Goal: Task Accomplishment & Management: Use online tool/utility

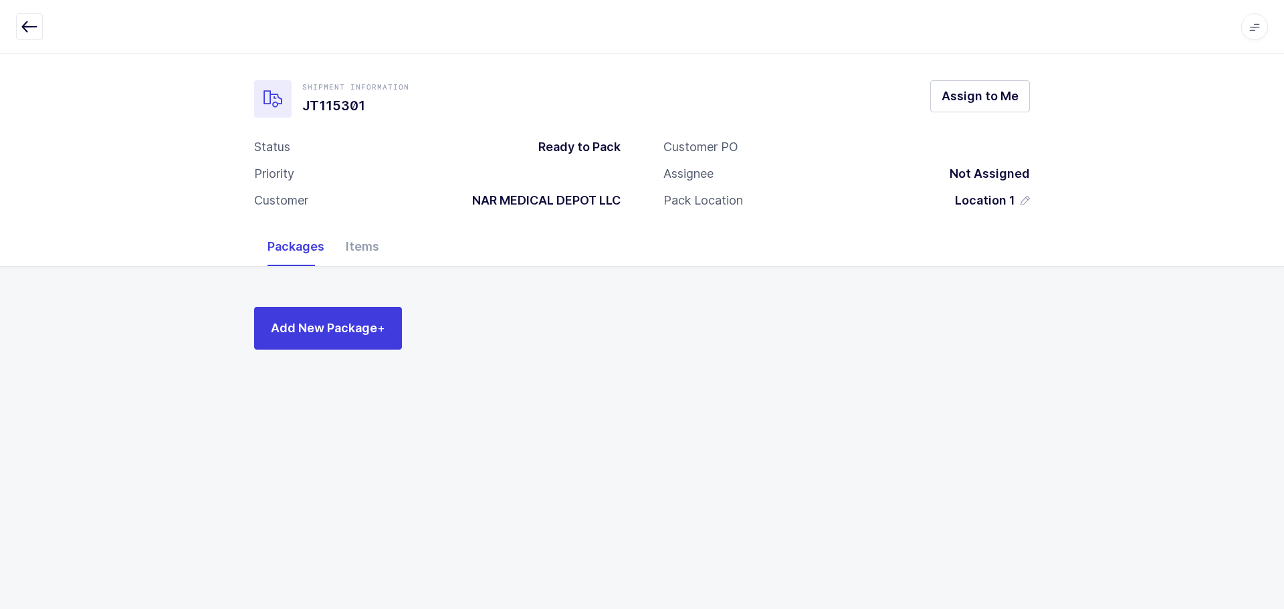
click at [40, 25] on button "button" at bounding box center [29, 26] width 27 height 27
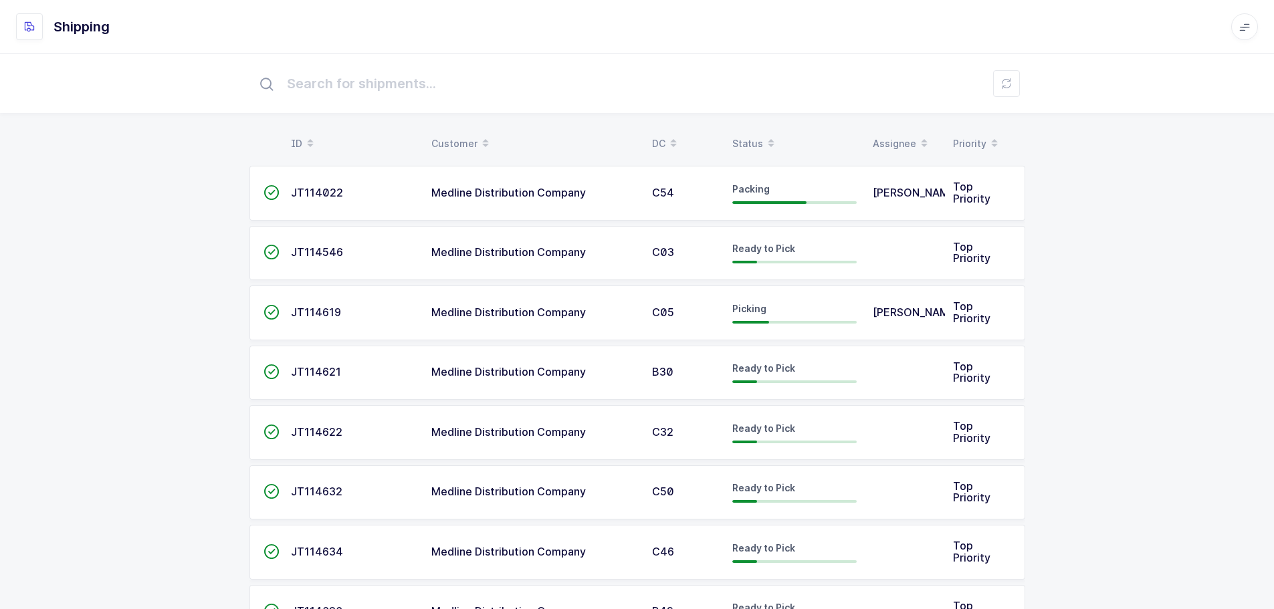
click at [763, 134] on span at bounding box center [771, 143] width 16 height 23
click at [746, 132] on table "ID Customer DC Status Assignee Priority" at bounding box center [637, 143] width 776 height 33
click at [744, 138] on div "Status" at bounding box center [794, 143] width 124 height 23
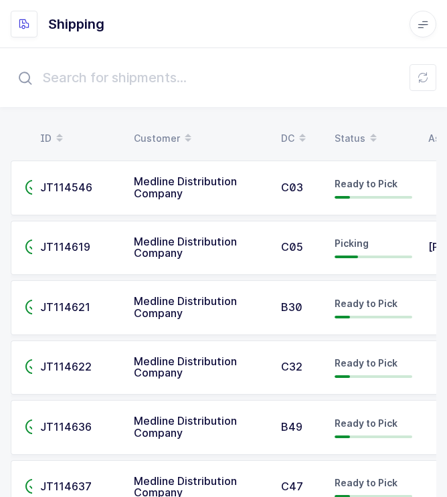
click at [357, 134] on div "Status" at bounding box center [373, 138] width 78 height 23
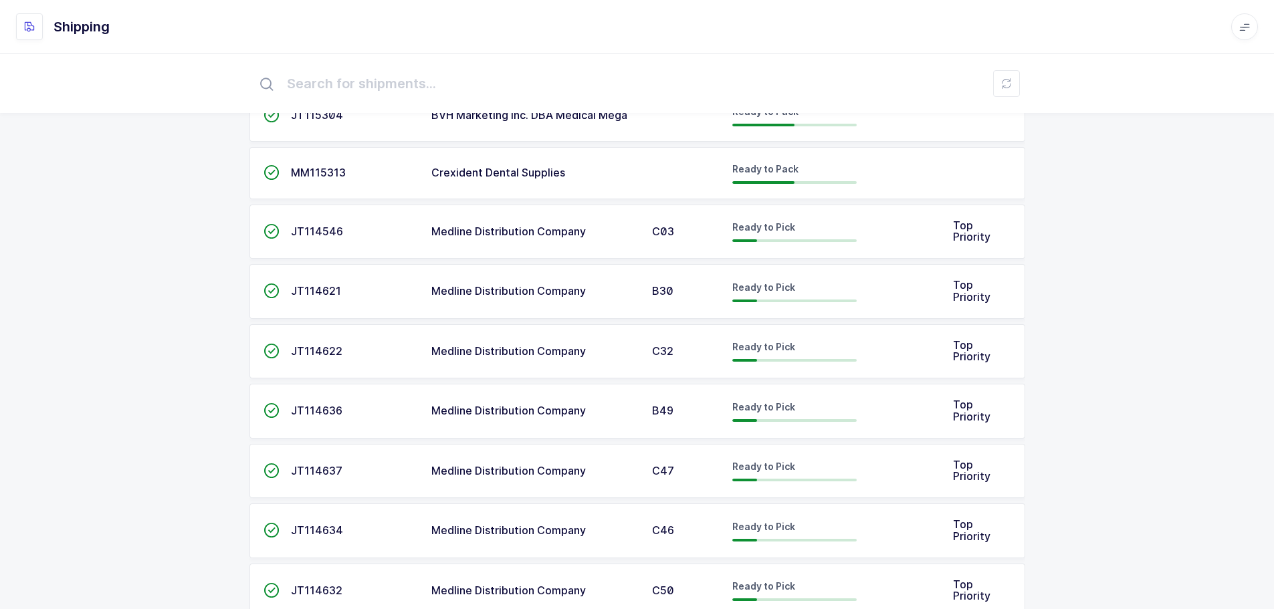
scroll to position [602, 0]
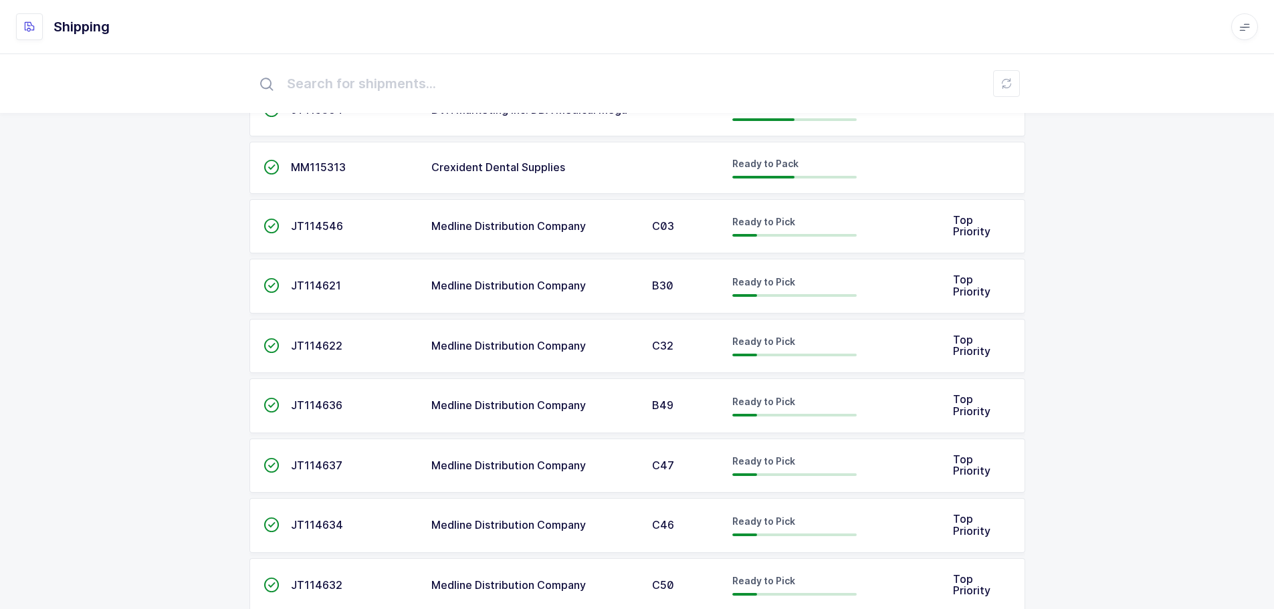
click at [300, 229] on span "JT114546" at bounding box center [317, 225] width 52 height 13
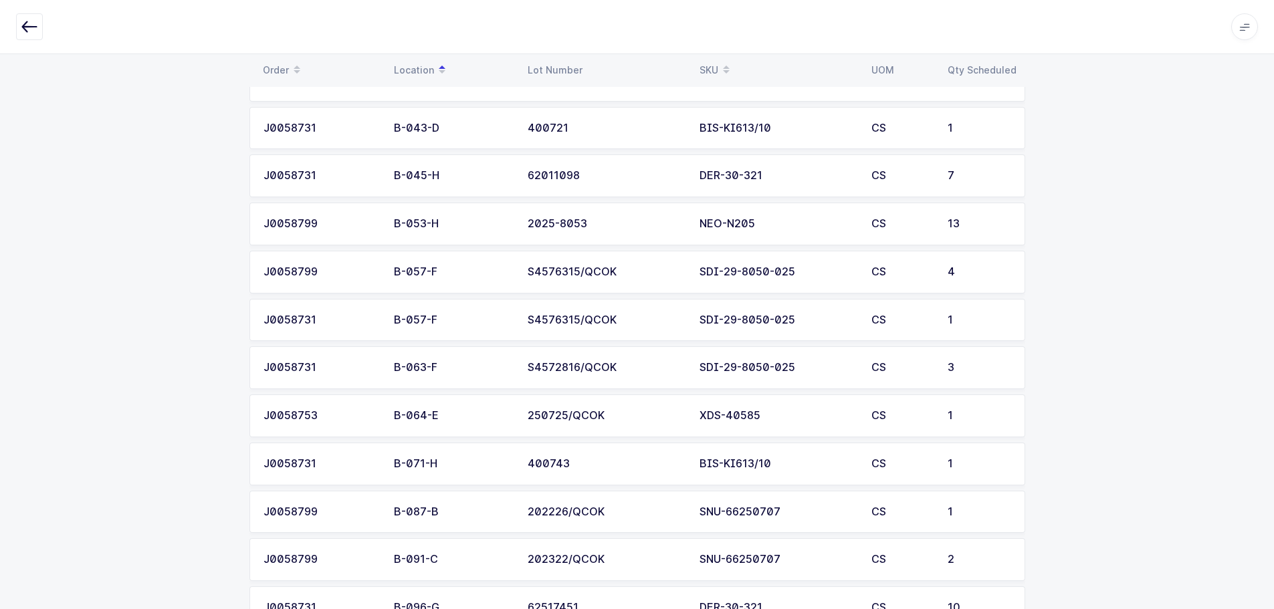
scroll to position [178, 0]
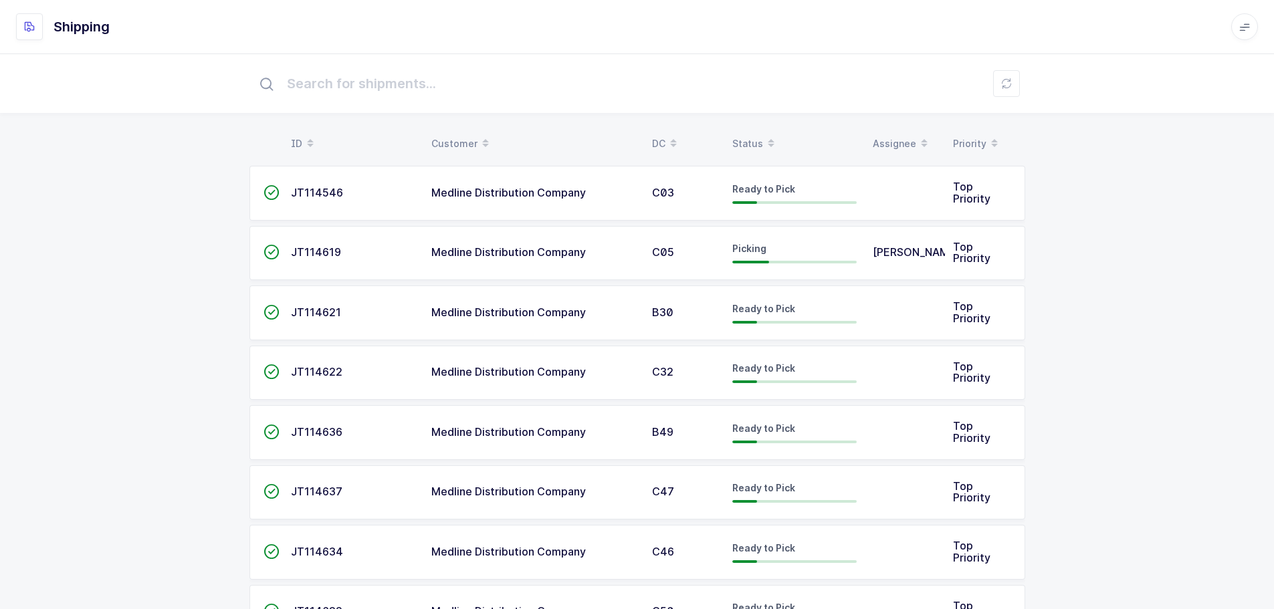
click at [324, 433] on span "JT114636" at bounding box center [316, 431] width 51 height 13
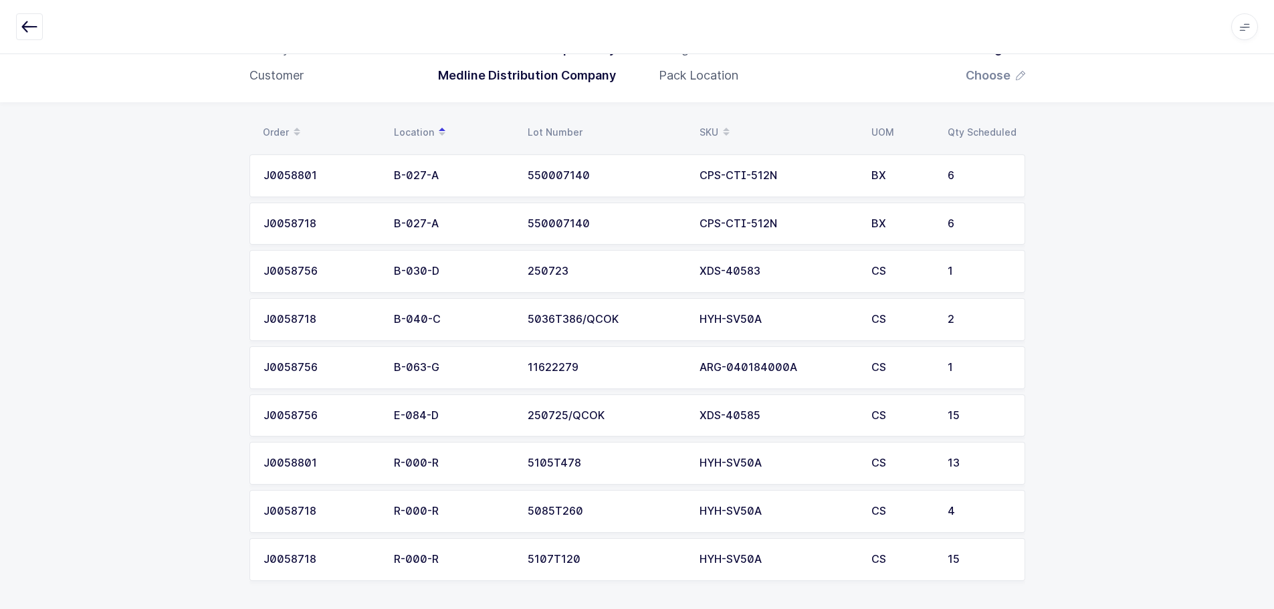
scroll to position [129, 0]
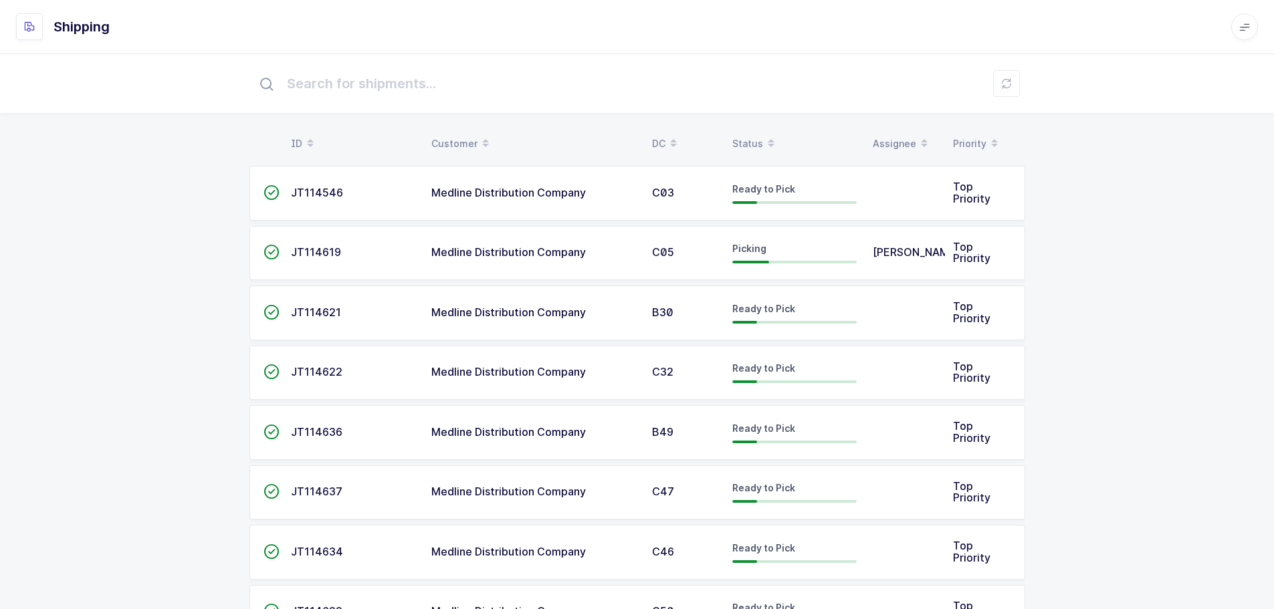
click at [746, 145] on div "Status" at bounding box center [794, 143] width 124 height 23
click at [760, 140] on div "Status" at bounding box center [794, 143] width 124 height 23
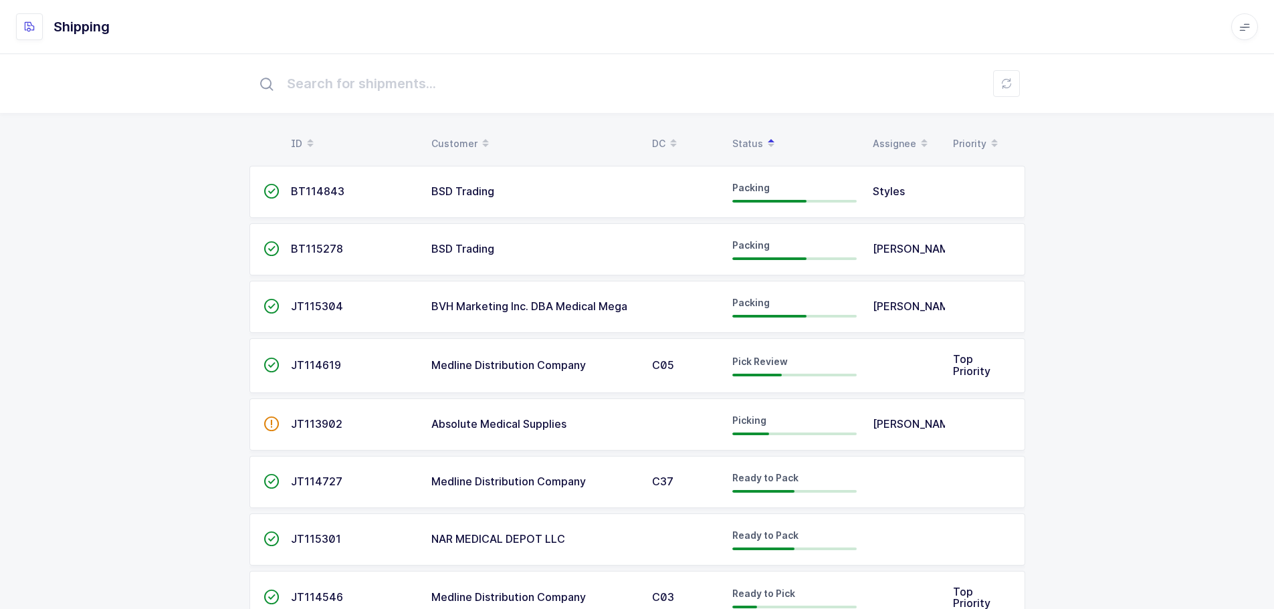
drag, startPoint x: 755, startPoint y: 88, endPoint x: 907, endPoint y: 63, distance: 154.5
click at [756, 88] on input "text" at bounding box center [637, 83] width 776 height 43
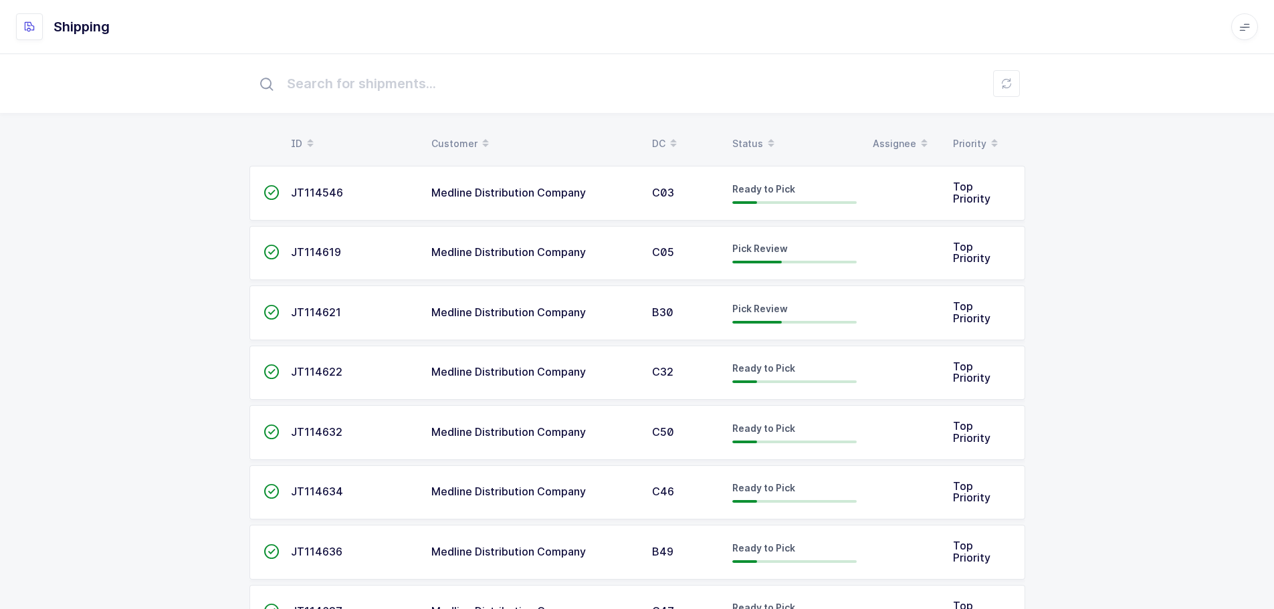
click at [754, 138] on div "Status" at bounding box center [794, 143] width 124 height 23
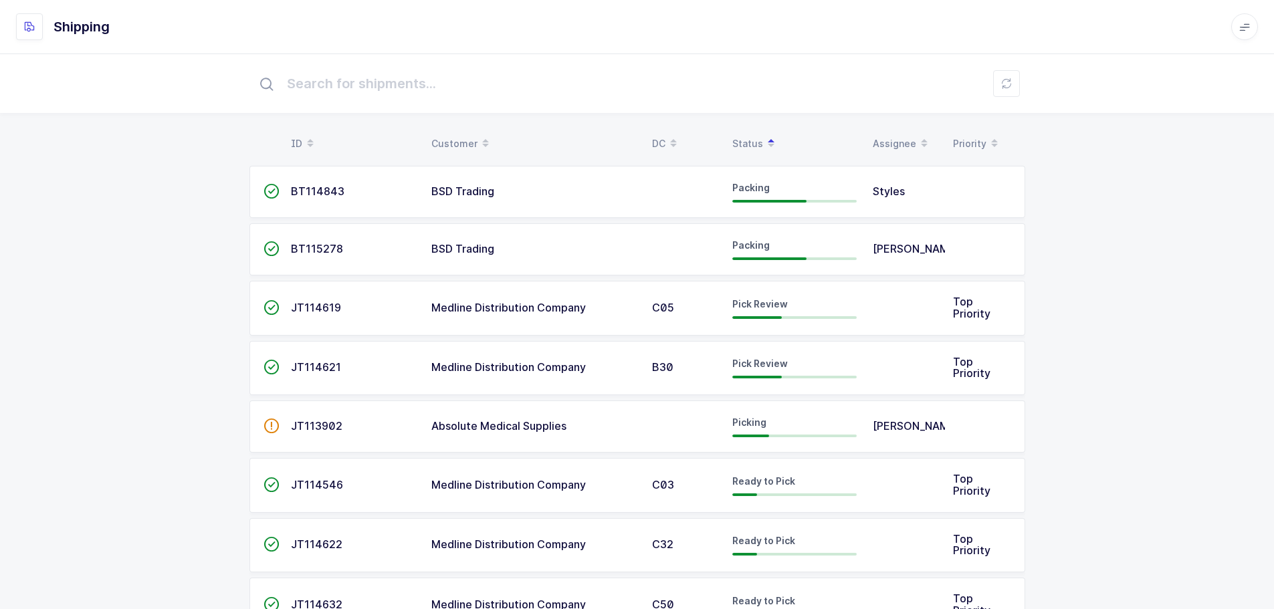
click at [532, 302] on span "Medline Distribution Company" at bounding box center [508, 307] width 154 height 13
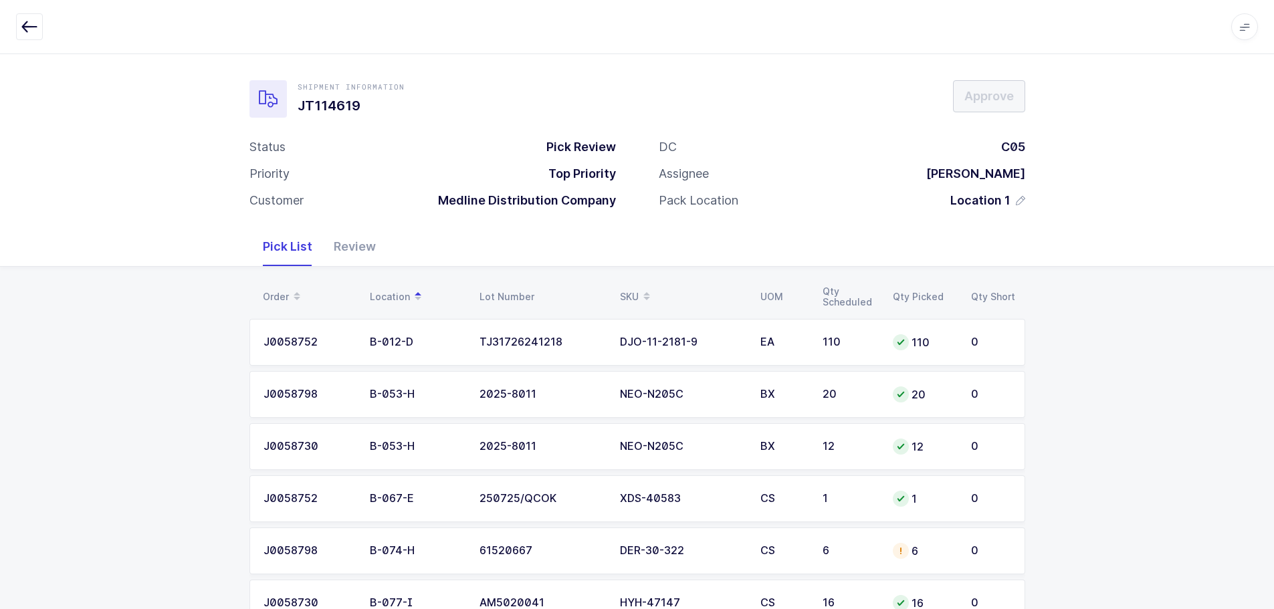
drag, startPoint x: 337, startPoint y: 249, endPoint x: 344, endPoint y: 251, distance: 7.0
click at [337, 249] on div "Review" at bounding box center [355, 246] width 64 height 39
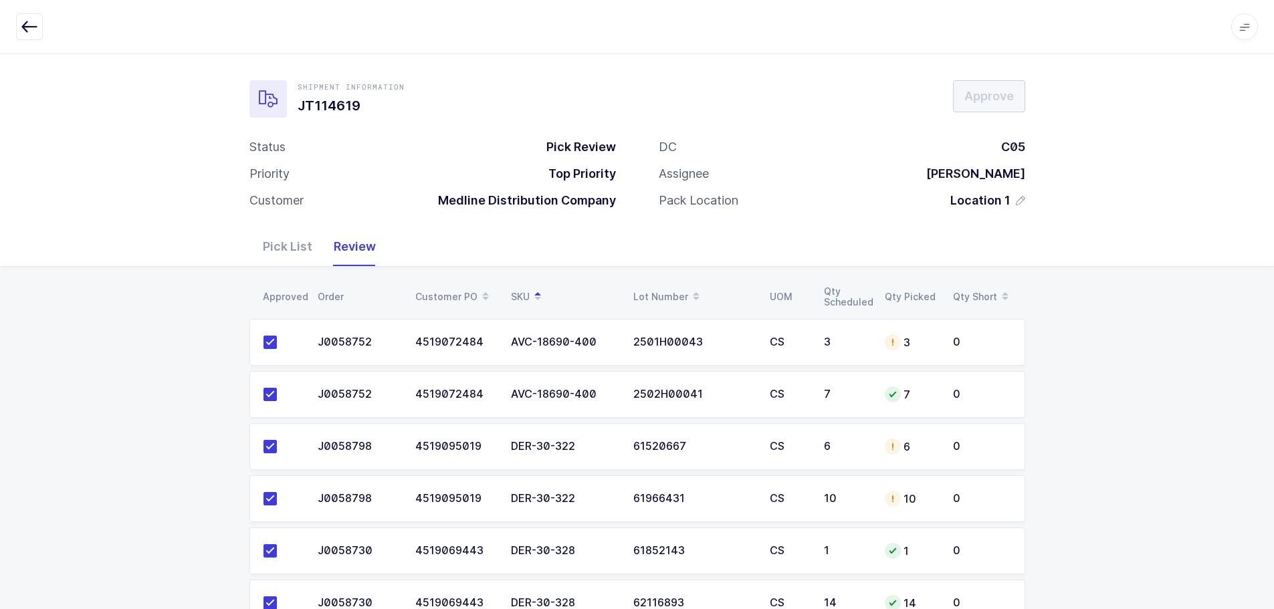
click at [277, 245] on div "Pick List" at bounding box center [287, 246] width 71 height 39
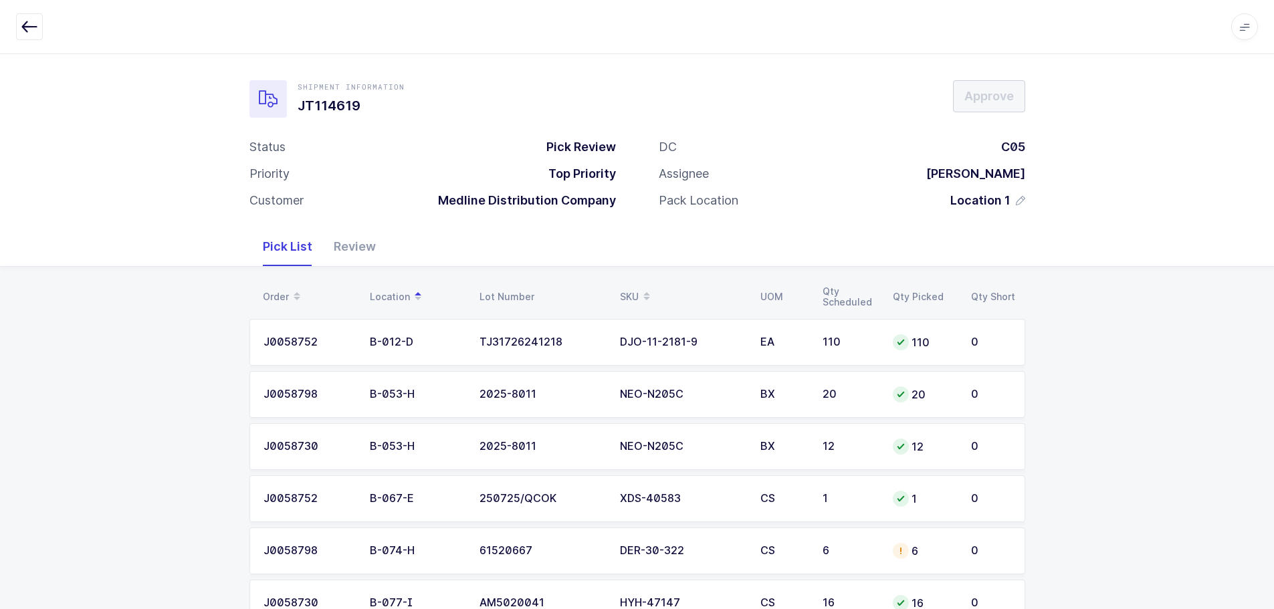
click at [886, 552] on td "6" at bounding box center [924, 551] width 78 height 47
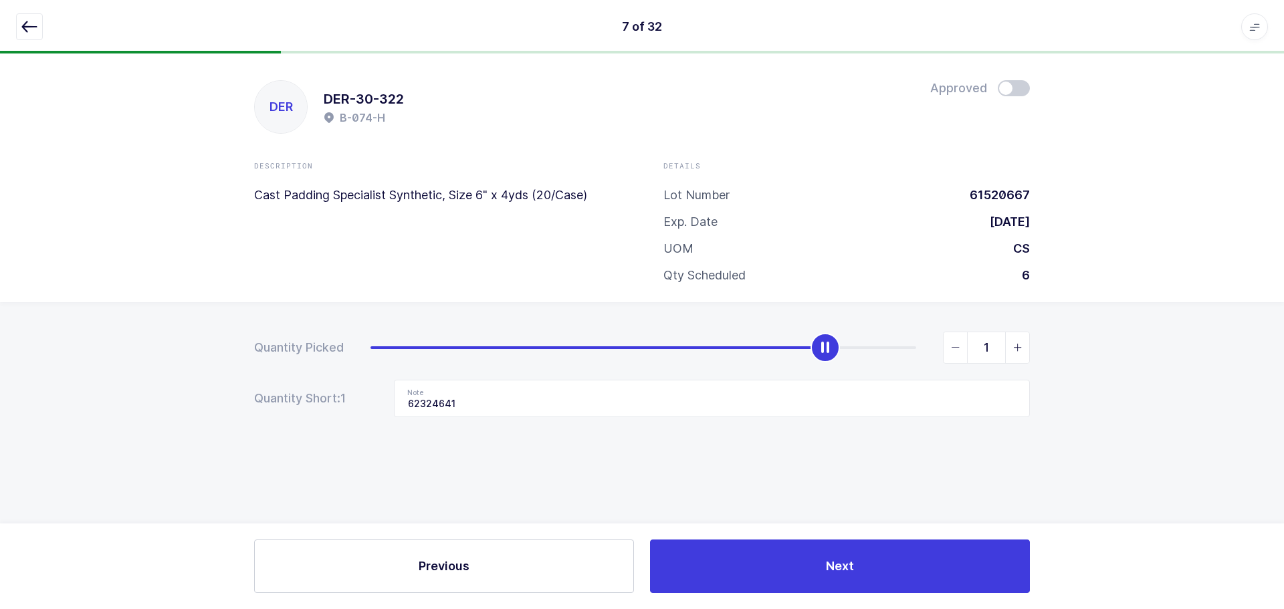
type input "0"
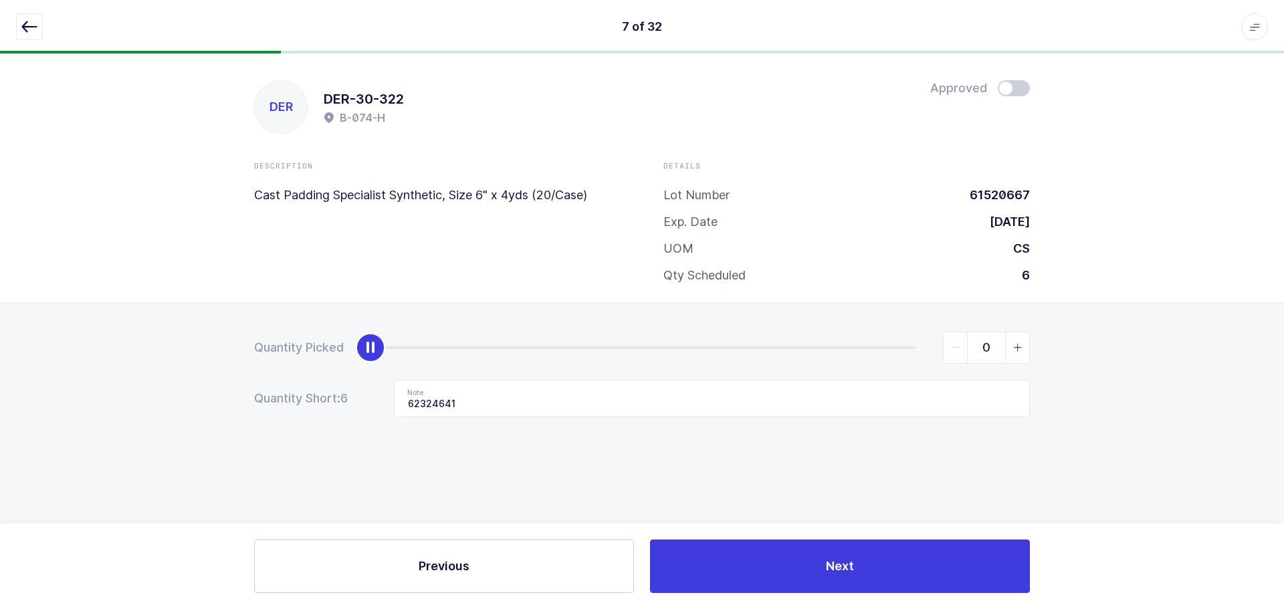
drag, startPoint x: 907, startPoint y: 342, endPoint x: -33, endPoint y: 291, distance: 940.8
click at [0, 291] on html "7 of 32 Apps Core [GEOGRAPHIC_DATA] Admin Mission Control Purchasing [PERSON_NA…" at bounding box center [642, 304] width 1284 height 609
drag, startPoint x: 491, startPoint y: 406, endPoint x: 318, endPoint y: 396, distance: 173.5
click at [318, 396] on div "Quantity Short: 6 Note 62324641" at bounding box center [642, 398] width 776 height 37
click at [27, 26] on icon "button" at bounding box center [29, 27] width 16 height 16
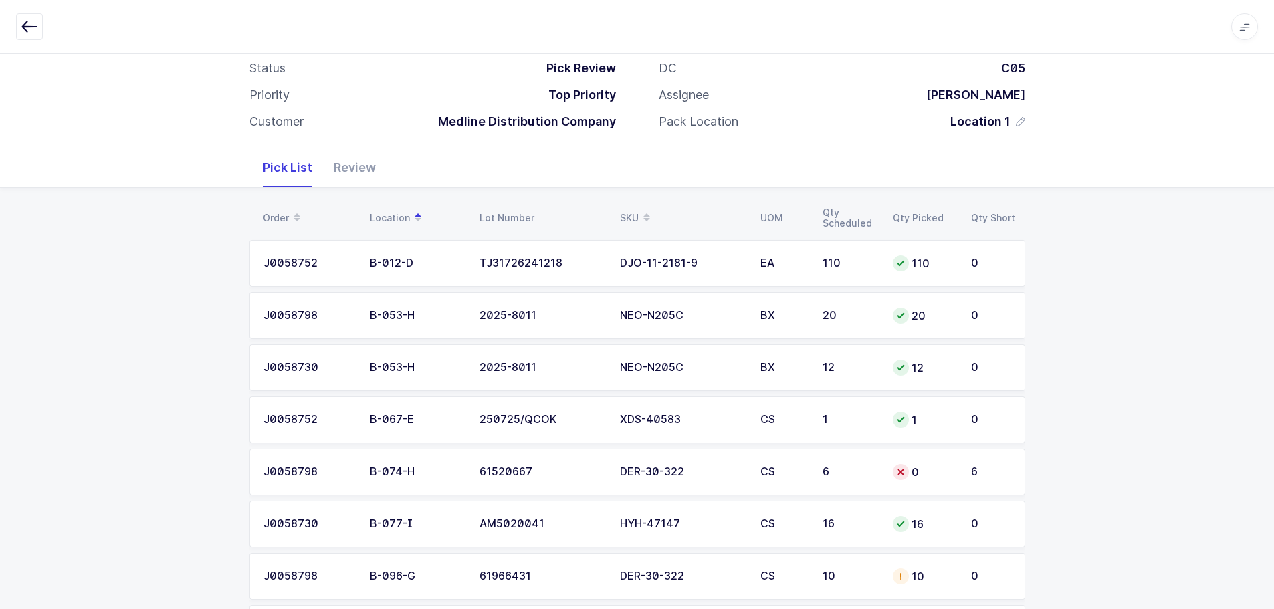
scroll to position [67, 0]
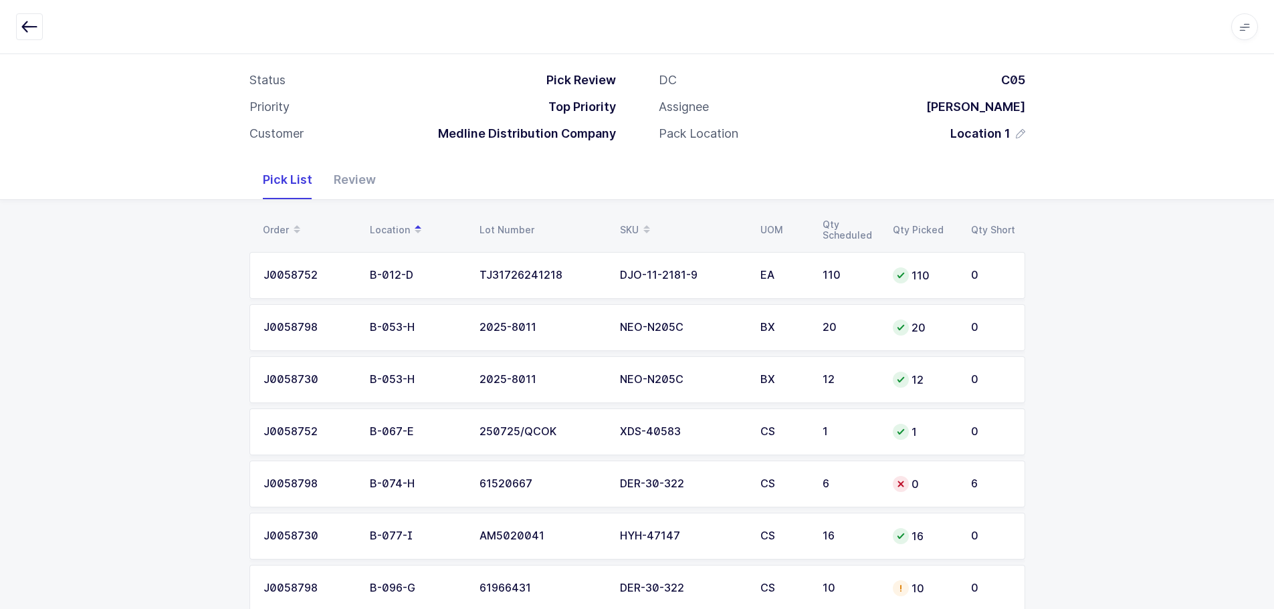
click at [622, 225] on div "SKU" at bounding box center [682, 230] width 124 height 23
click at [912, 433] on div "10" at bounding box center [924, 432] width 62 height 16
click at [404, 427] on div "B-096-G" at bounding box center [417, 432] width 94 height 12
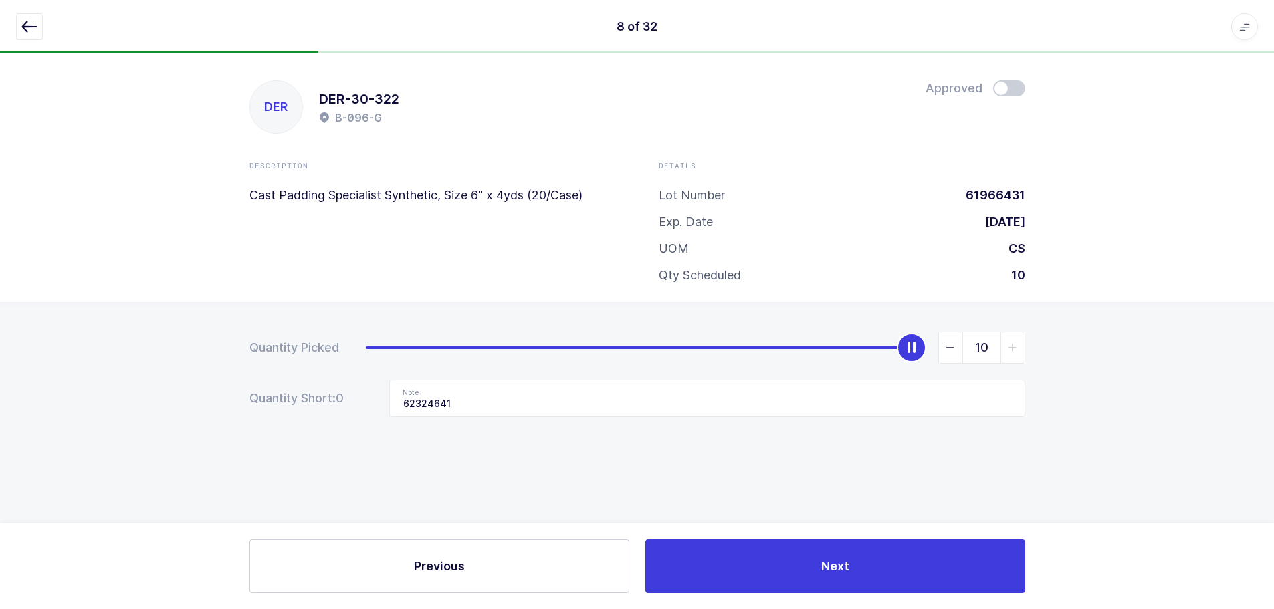
scroll to position [0, 0]
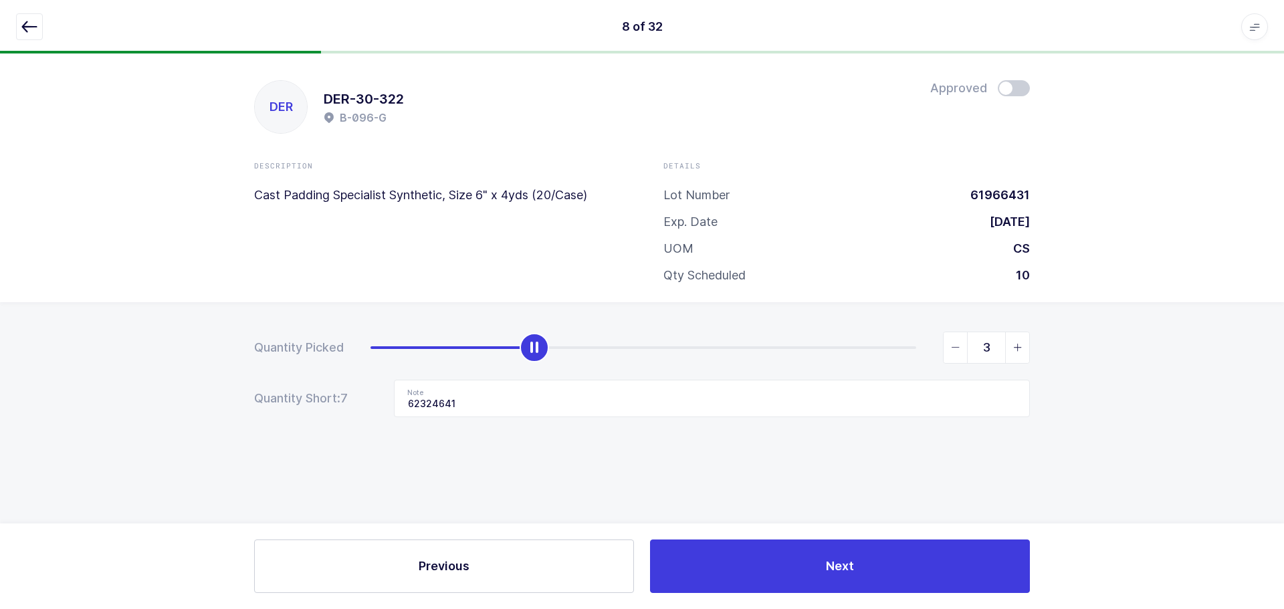
type input "0"
drag, startPoint x: 914, startPoint y: 346, endPoint x: 12, endPoint y: 302, distance: 903.0
click at [12, 302] on div "Quantity Picked 0 Quantity Short: 10 Note 62324641" at bounding box center [642, 421] width 1284 height 238
drag, startPoint x: 606, startPoint y: 415, endPoint x: 330, endPoint y: 394, distance: 276.9
click at [330, 394] on div "Quantity Short: 10 Note 62324641" at bounding box center [642, 398] width 776 height 37
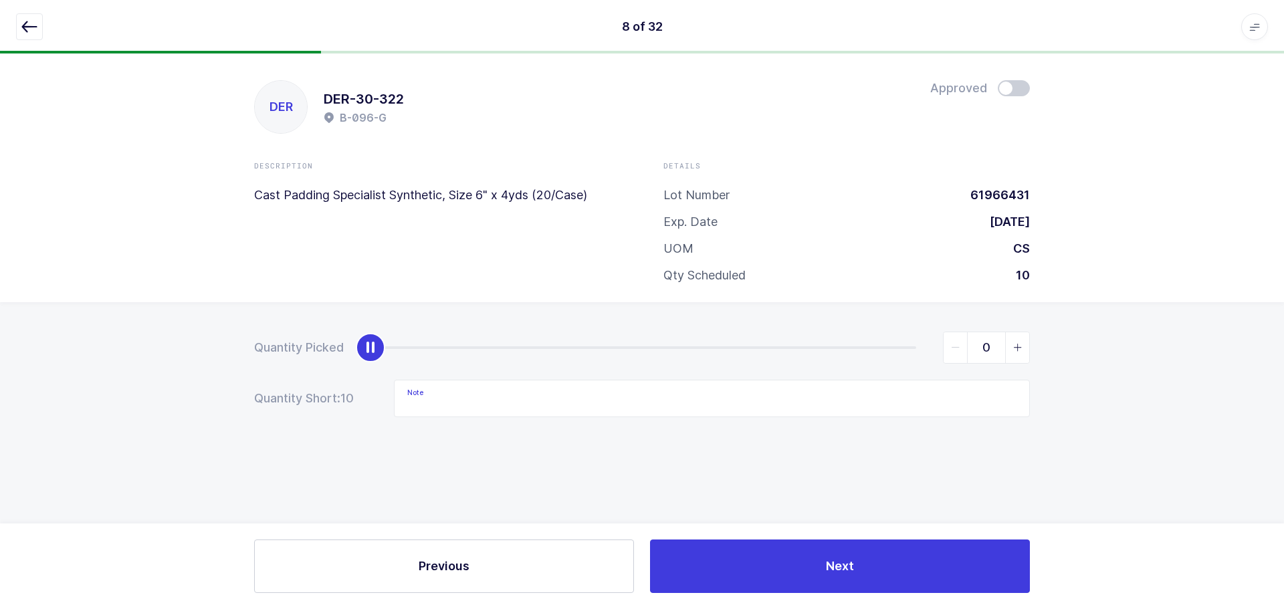
drag, startPoint x: 26, startPoint y: 19, endPoint x: 338, endPoint y: 96, distance: 321.6
click at [25, 21] on icon "button" at bounding box center [29, 27] width 16 height 16
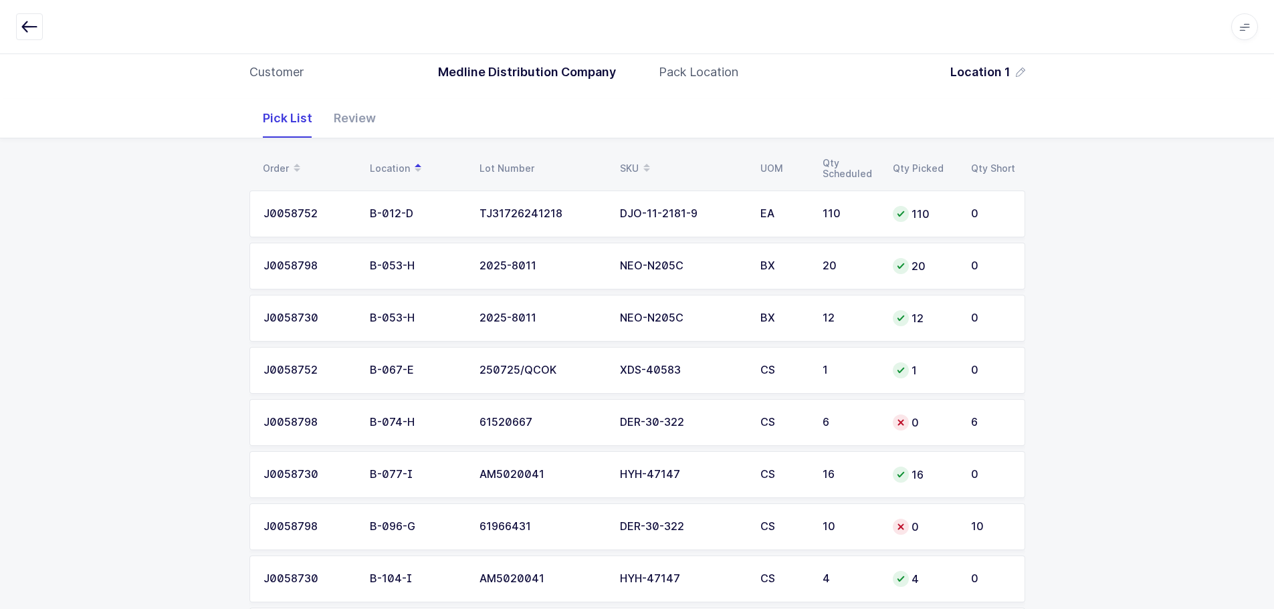
scroll to position [134, 0]
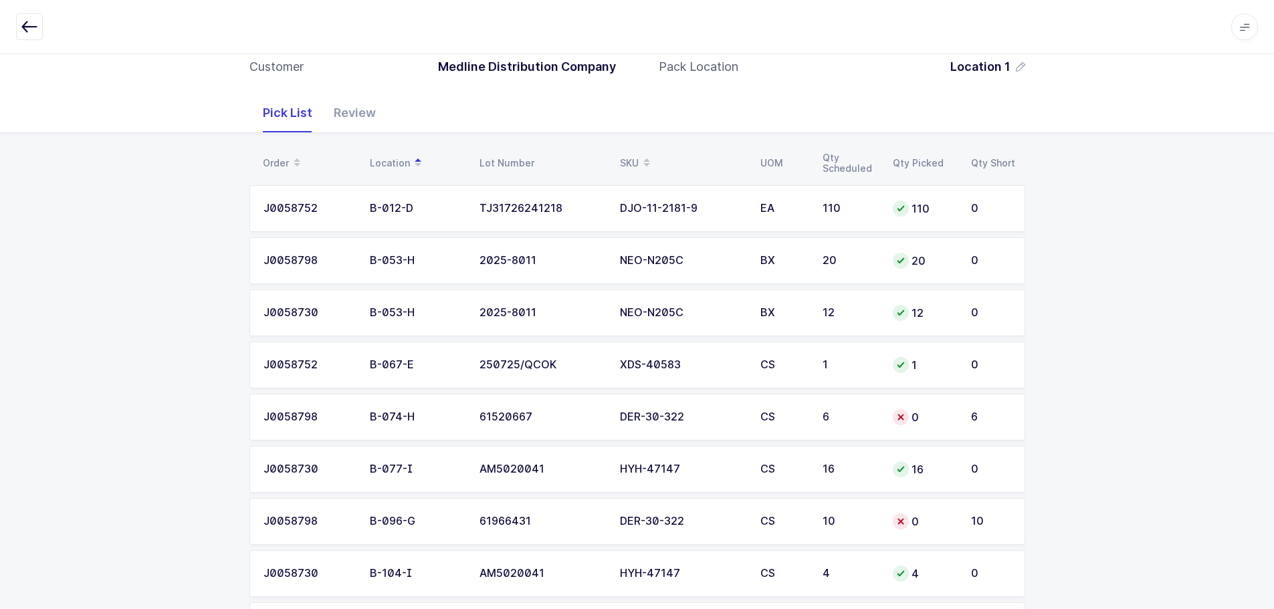
click at [618, 150] on table "Order Location Lot Number SKU UOM Qty Scheduled Qty Picked Qty Short" at bounding box center [637, 162] width 776 height 33
click at [622, 157] on div "SKU" at bounding box center [682, 163] width 124 height 23
click at [649, 279] on td "AVC-18690-400" at bounding box center [682, 260] width 140 height 47
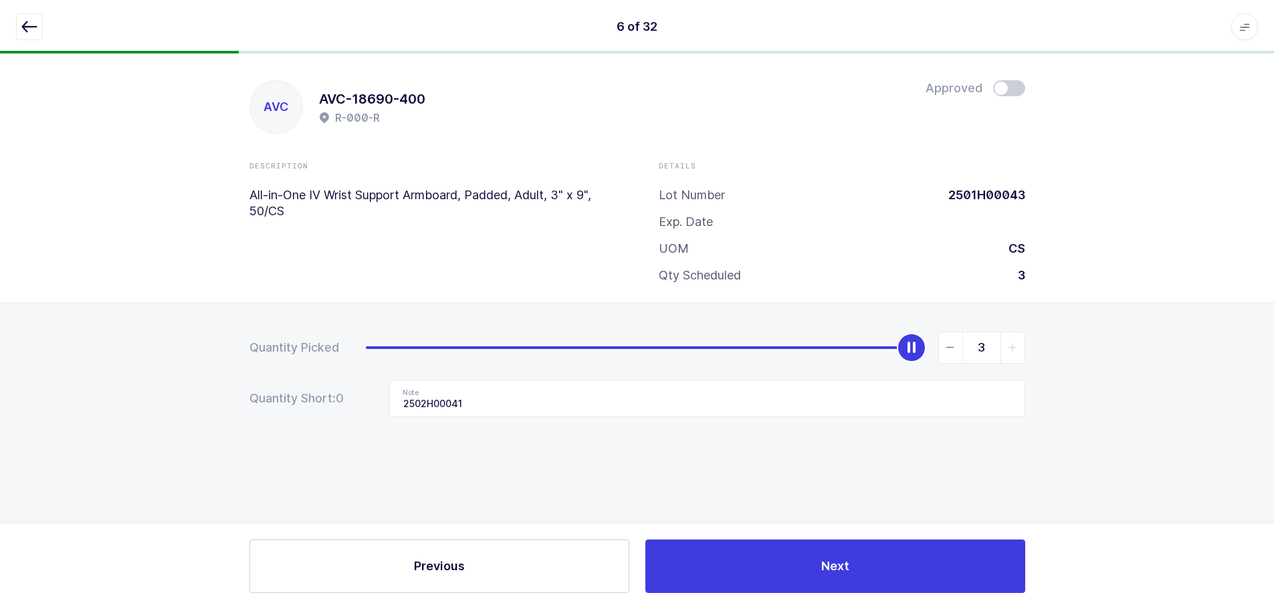
scroll to position [0, 0]
click at [29, 25] on icon "button" at bounding box center [29, 27] width 16 height 16
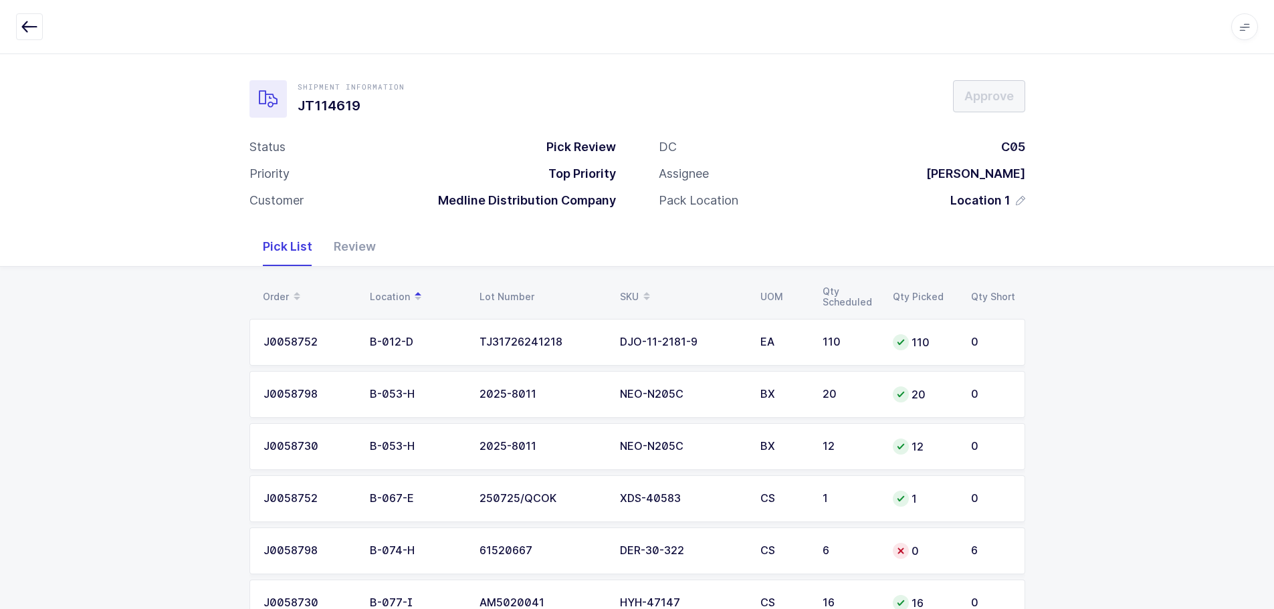
click at [634, 290] on div "SKU" at bounding box center [682, 297] width 124 height 23
click at [879, 383] on td "3" at bounding box center [849, 394] width 70 height 47
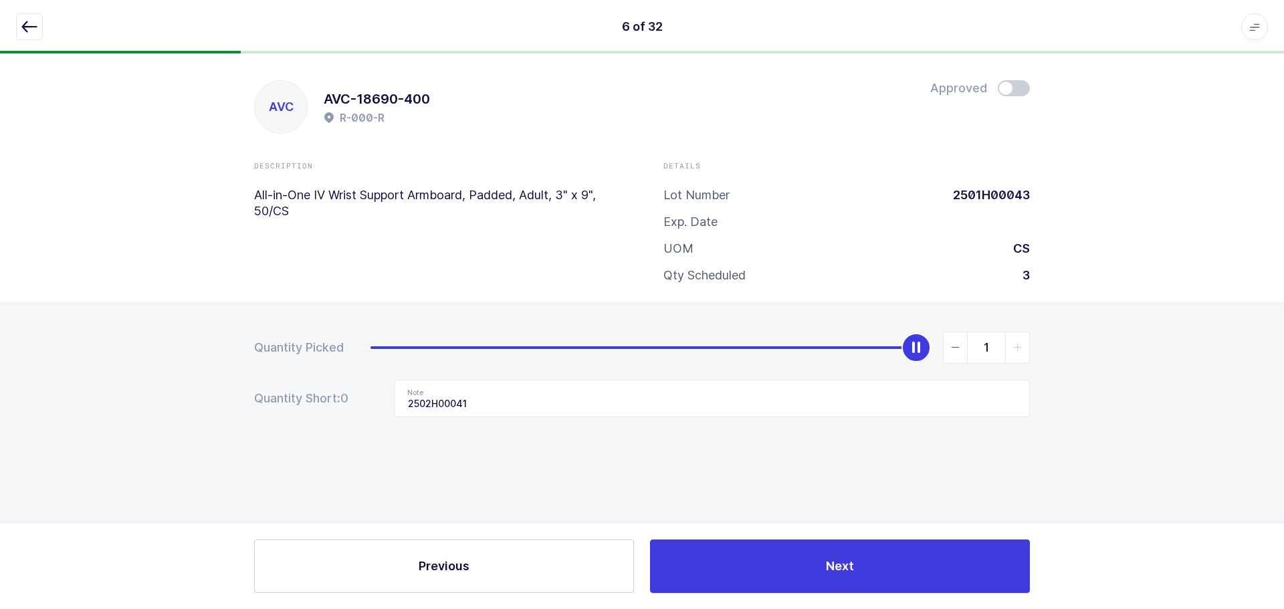
type input "0"
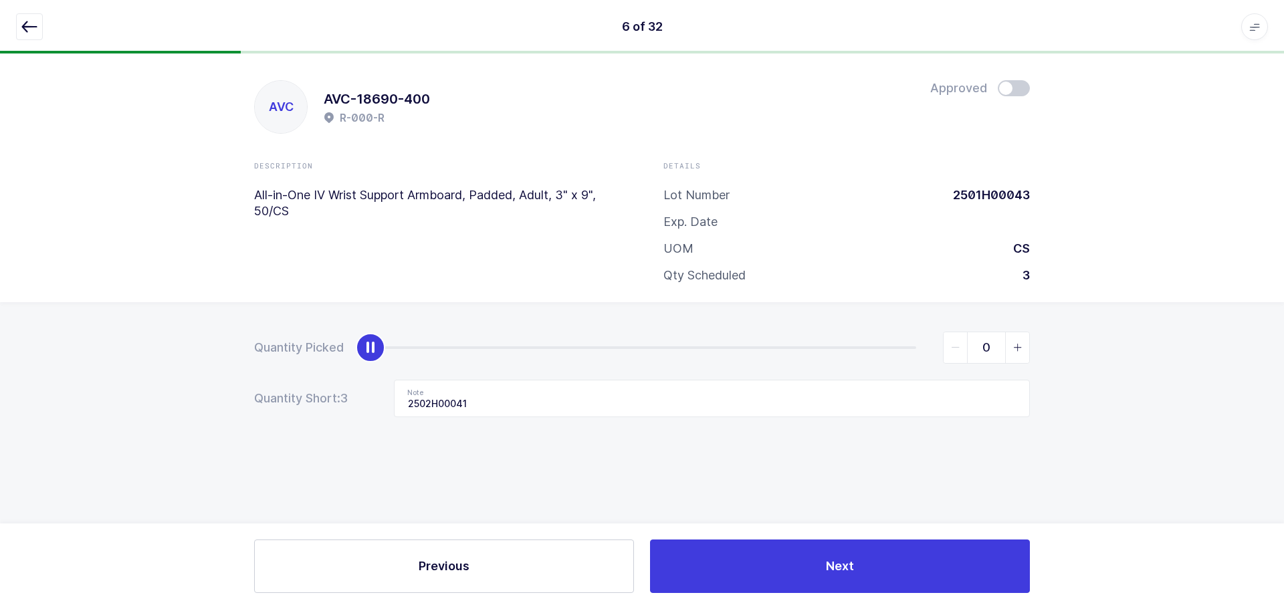
drag, startPoint x: 916, startPoint y: 344, endPoint x: -199, endPoint y: 370, distance: 1115.6
click at [0, 370] on html "6 of 32 Apps Core Warehouse Admin Mission Control Purchasing Baltazar N. Logout…" at bounding box center [642, 304] width 1284 height 609
click at [475, 390] on input "2502H00041" at bounding box center [712, 398] width 636 height 37
drag, startPoint x: 476, startPoint y: 400, endPoint x: 279, endPoint y: 409, distance: 197.5
click at [279, 409] on div "Quantity Short: 3 Note 2502H00041" at bounding box center [642, 398] width 776 height 37
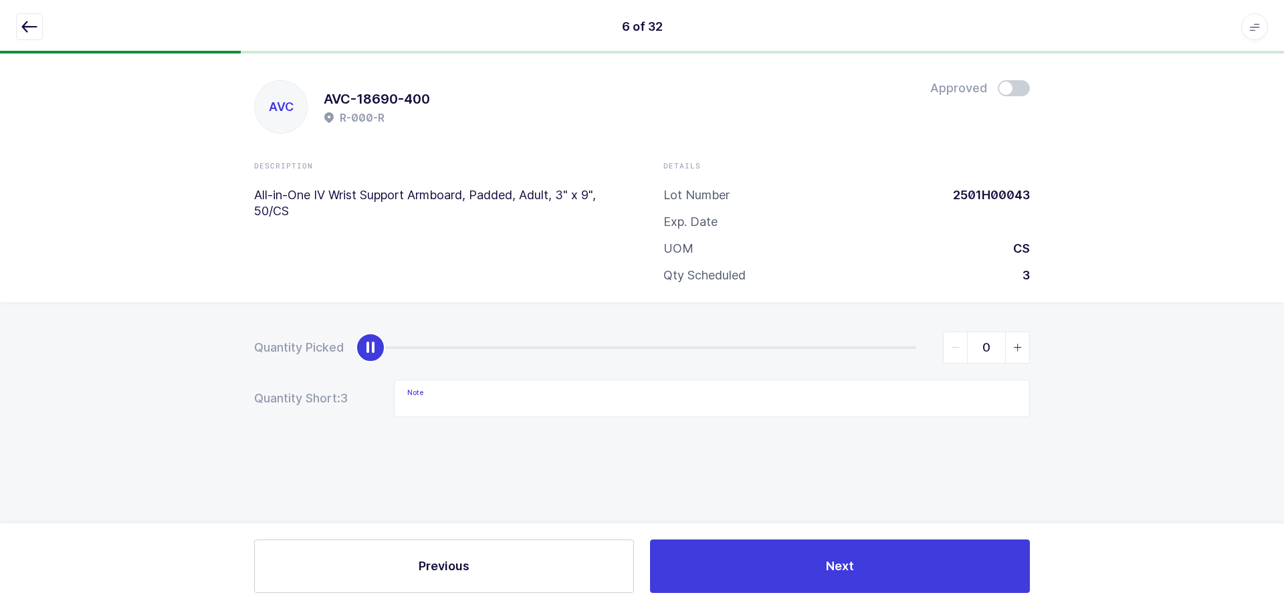
click at [35, 24] on icon "button" at bounding box center [29, 27] width 16 height 16
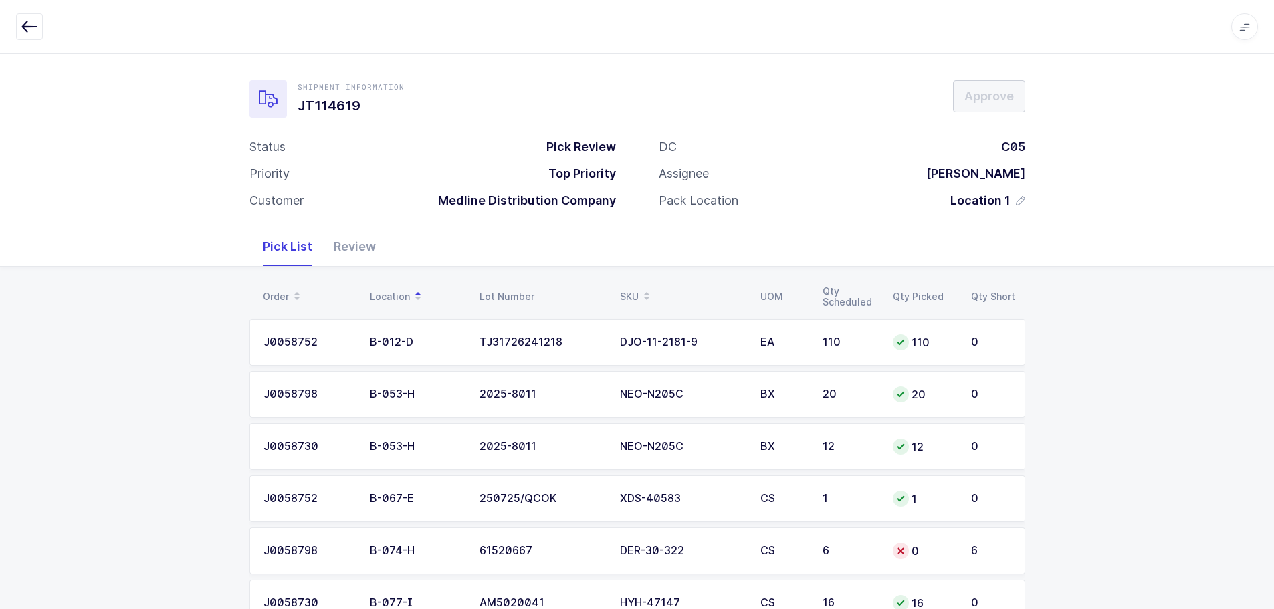
click at [381, 252] on div "Review" at bounding box center [355, 246] width 64 height 39
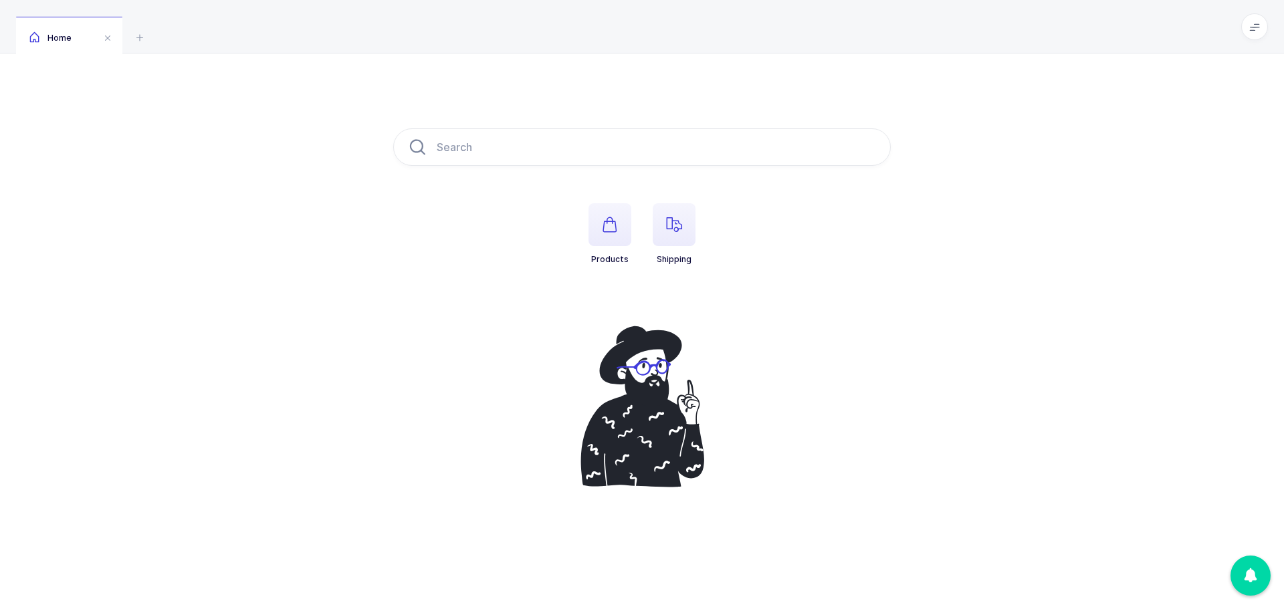
click at [681, 225] on icon "button" at bounding box center [674, 225] width 16 height 16
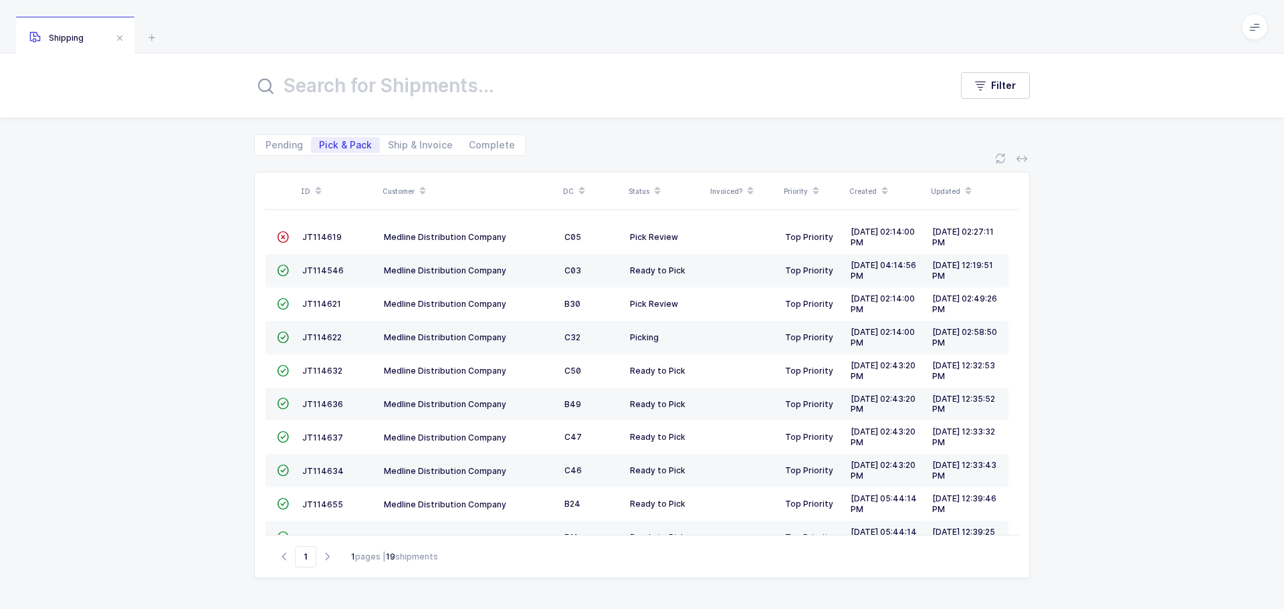
click at [336, 230] on td "JT114619" at bounding box center [338, 237] width 82 height 33
click at [336, 235] on span "JT114619" at bounding box center [321, 237] width 39 height 10
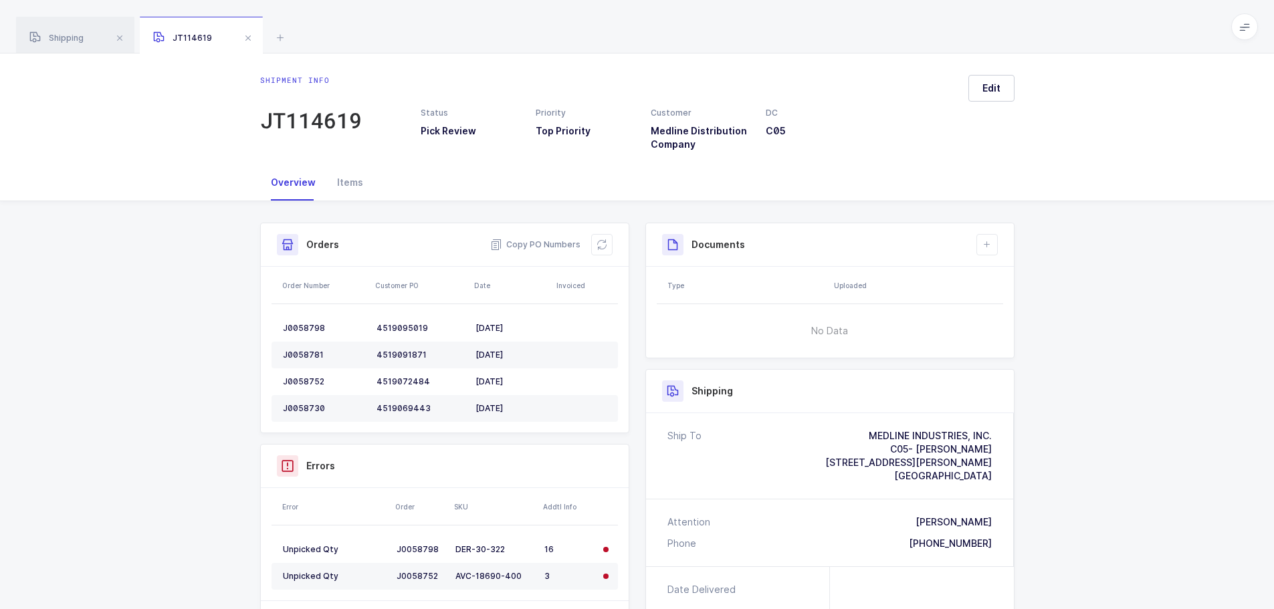
click at [594, 244] on button at bounding box center [601, 244] width 21 height 21
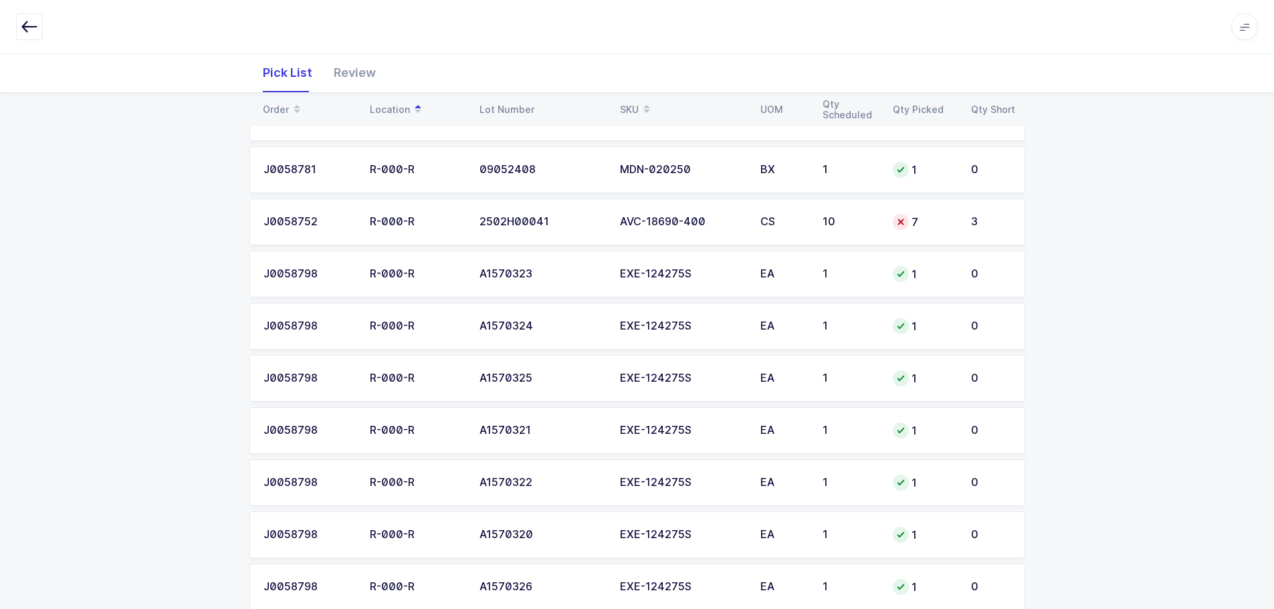
scroll to position [735, 0]
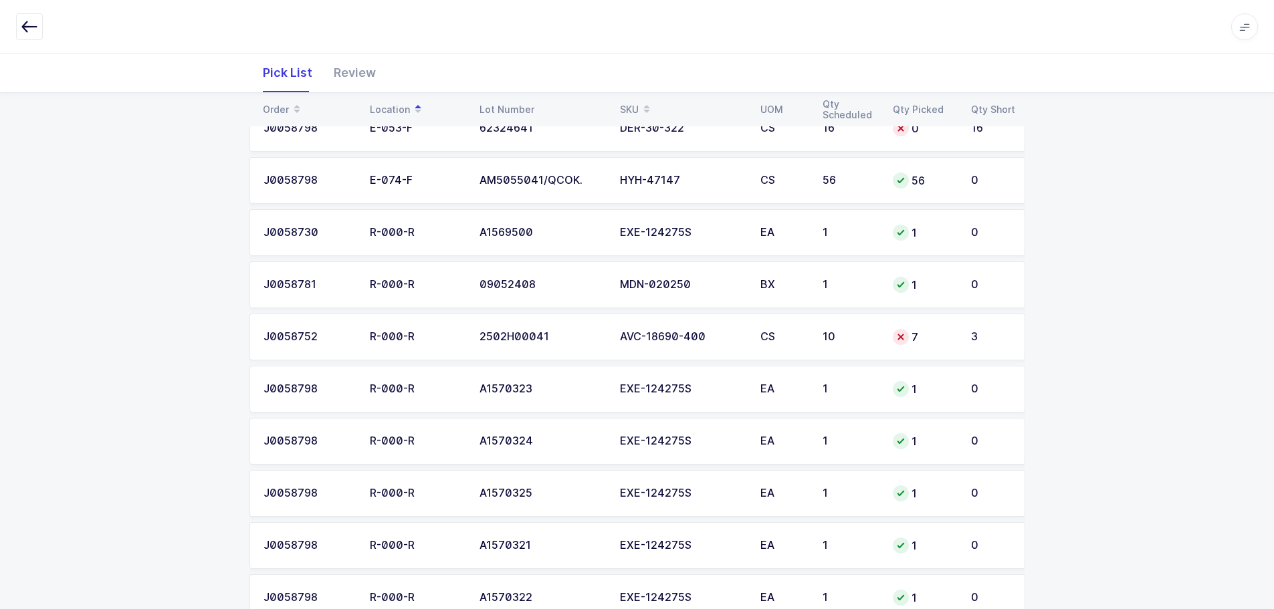
click at [888, 345] on td "7" at bounding box center [924, 337] width 78 height 47
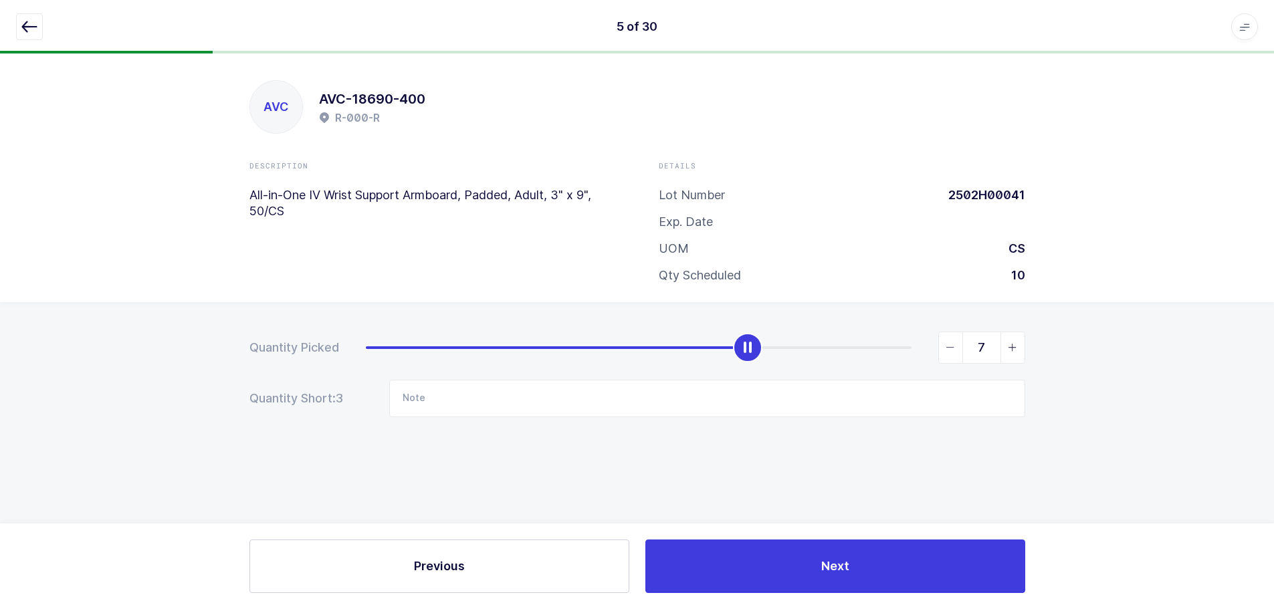
scroll to position [0, 0]
type input "10"
drag, startPoint x: 746, startPoint y: 348, endPoint x: 1275, endPoint y: 337, distance: 529.0
click at [1278, 338] on div "Quantity Picked 10 Quantity Short: 0 Note" at bounding box center [642, 421] width 1284 height 238
click at [41, 26] on button "button" at bounding box center [29, 26] width 27 height 27
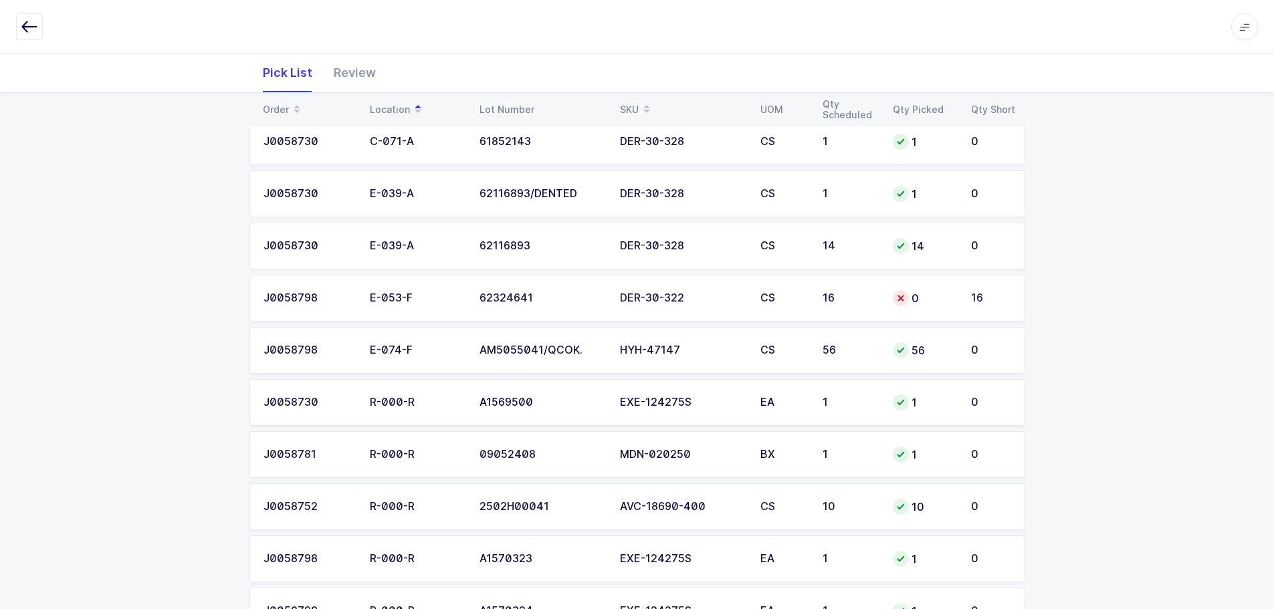
scroll to position [602, 0]
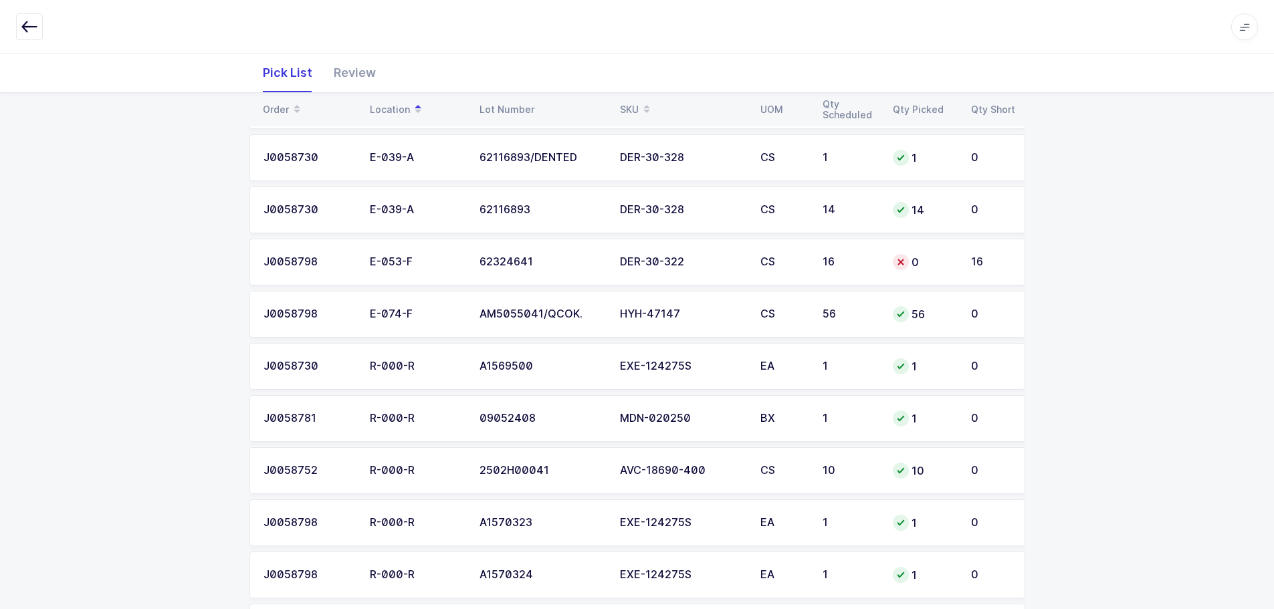
click at [899, 253] on td "0" at bounding box center [924, 262] width 78 height 47
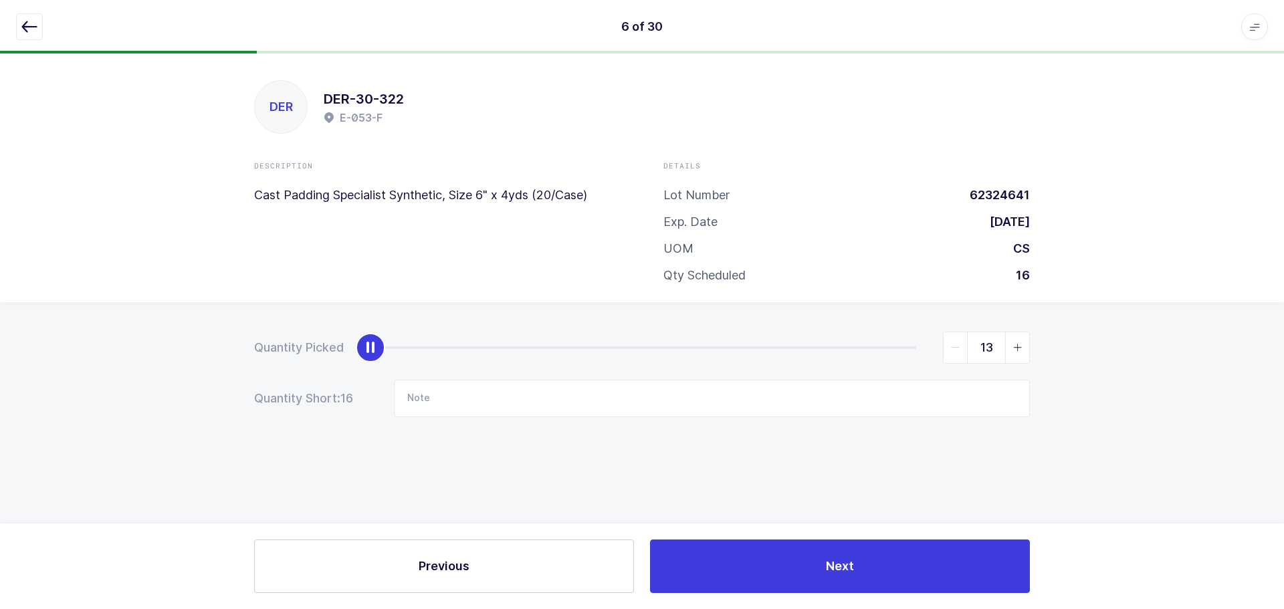
type input "16"
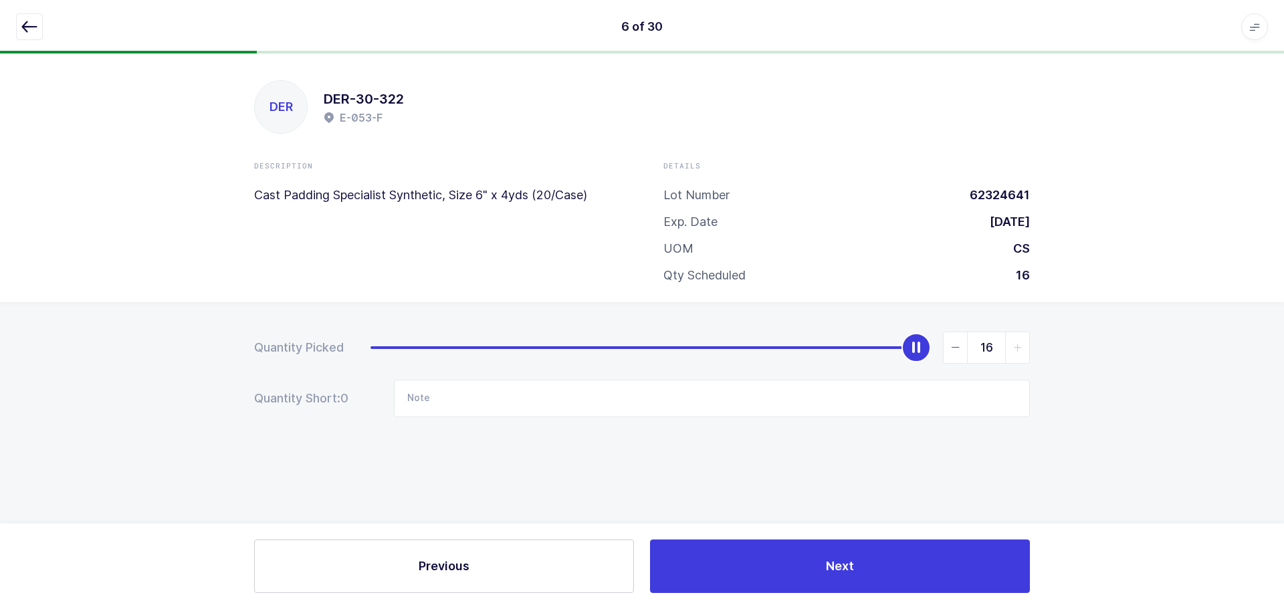
drag, startPoint x: 374, startPoint y: 350, endPoint x: 1061, endPoint y: 341, distance: 686.7
click at [1061, 341] on div "Quantity Picked 16 Quantity Short: 0 Note" at bounding box center [642, 421] width 1284 height 238
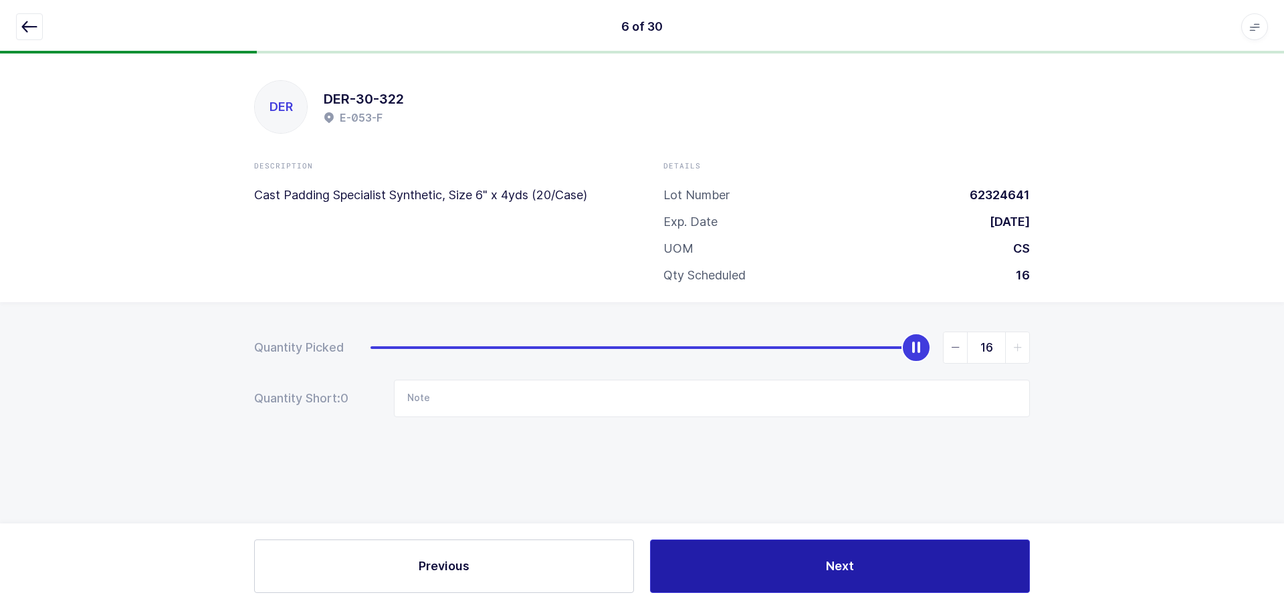
drag, startPoint x: 937, startPoint y: 572, endPoint x: 958, endPoint y: 567, distance: 21.4
click at [938, 572] on button "Next" at bounding box center [840, 566] width 380 height 53
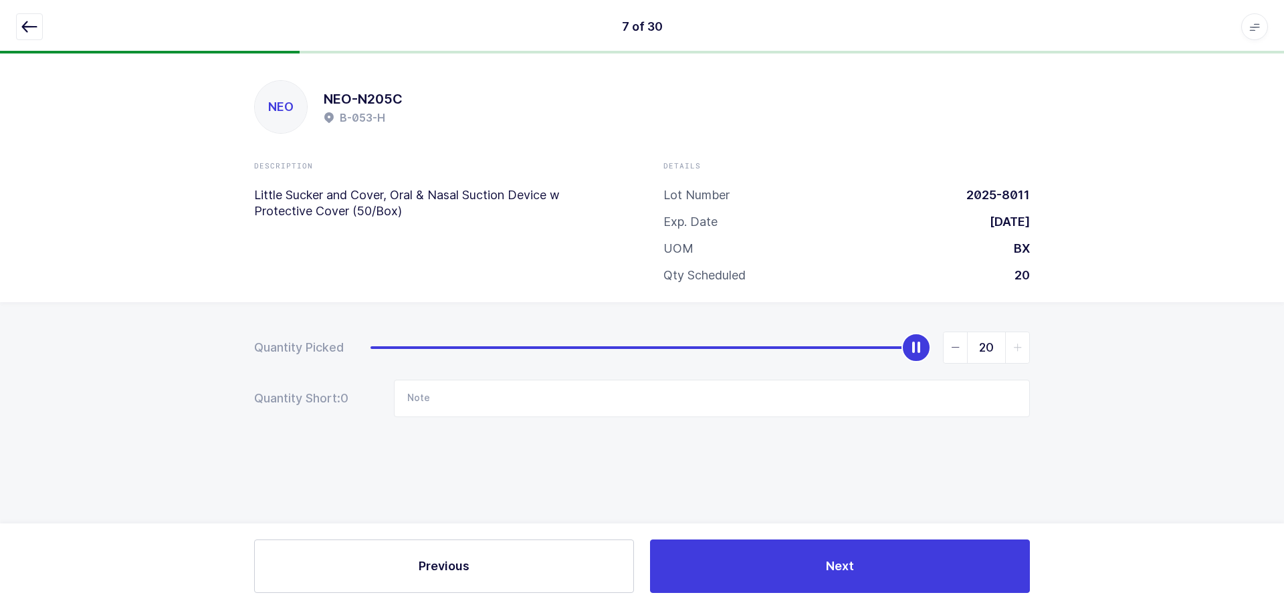
click at [27, 24] on icon "button" at bounding box center [29, 27] width 16 height 16
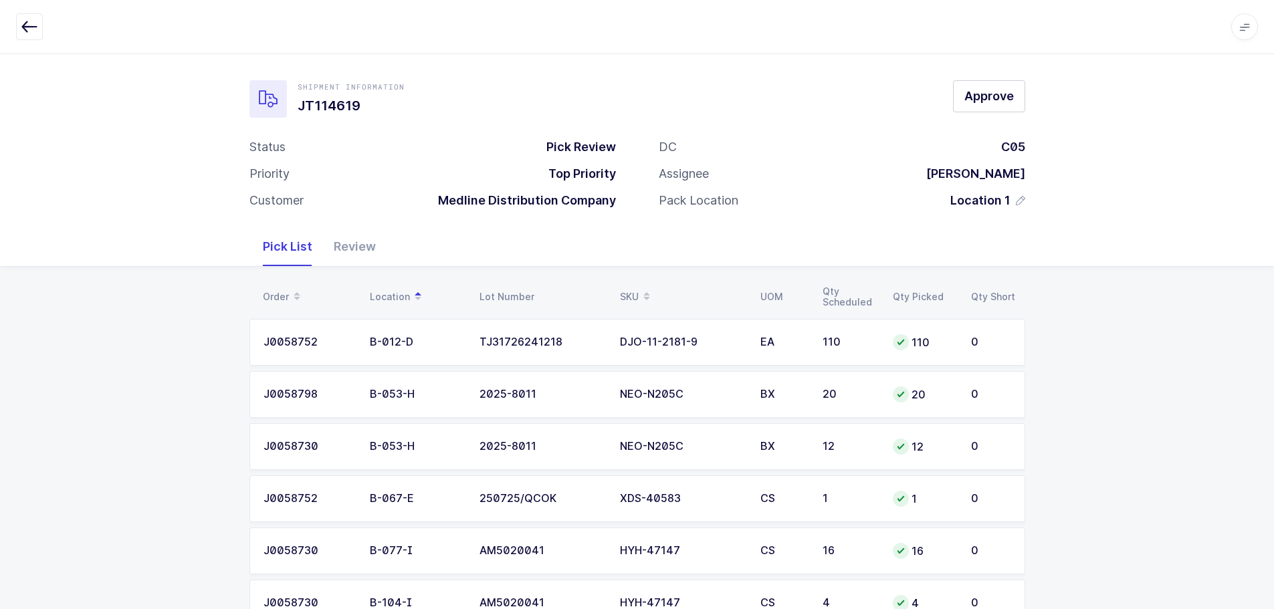
click at [1000, 103] on span "Approve" at bounding box center [988, 96] width 49 height 17
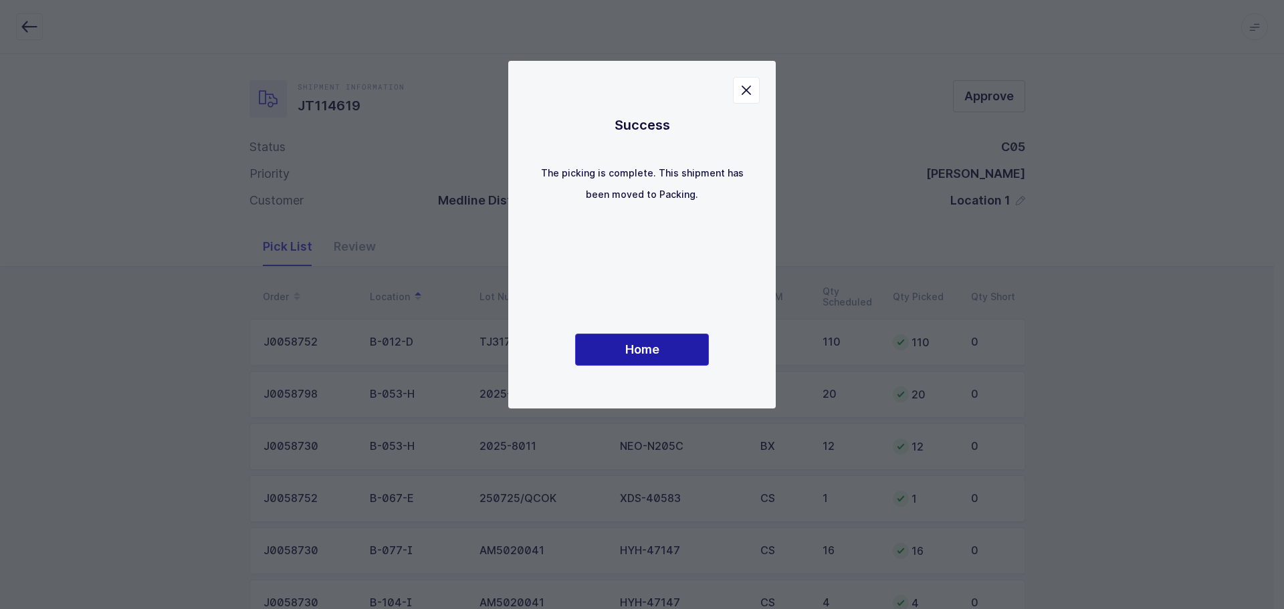
click at [699, 334] on button "Home" at bounding box center [642, 350] width 134 height 32
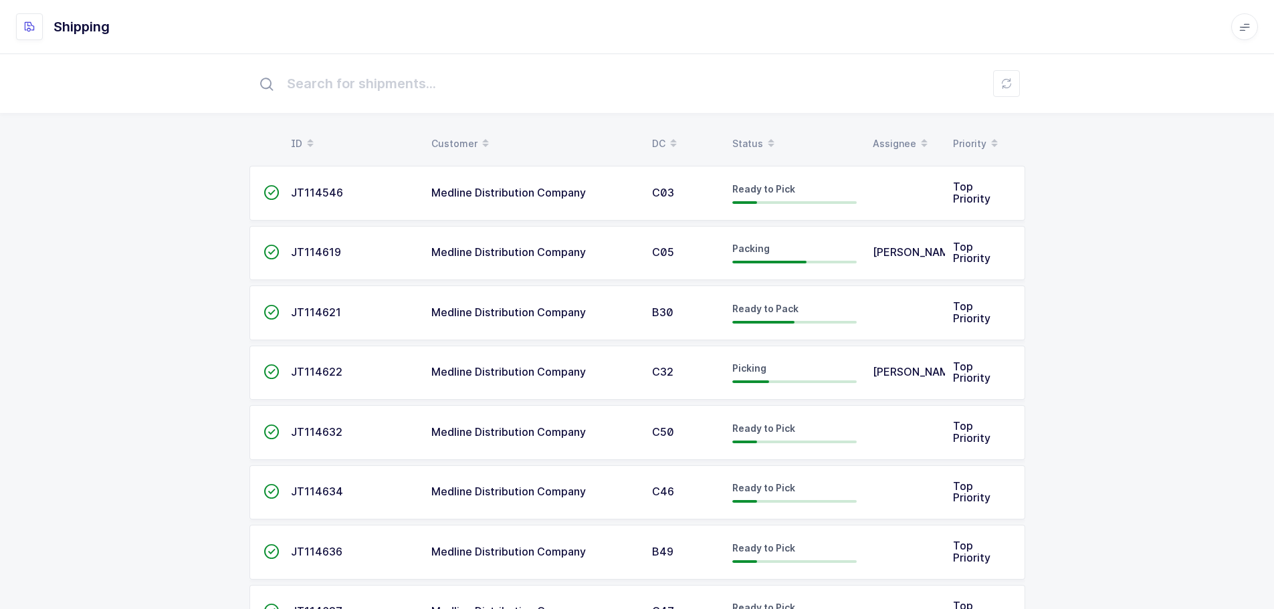
click at [754, 134] on div "Status" at bounding box center [794, 143] width 124 height 23
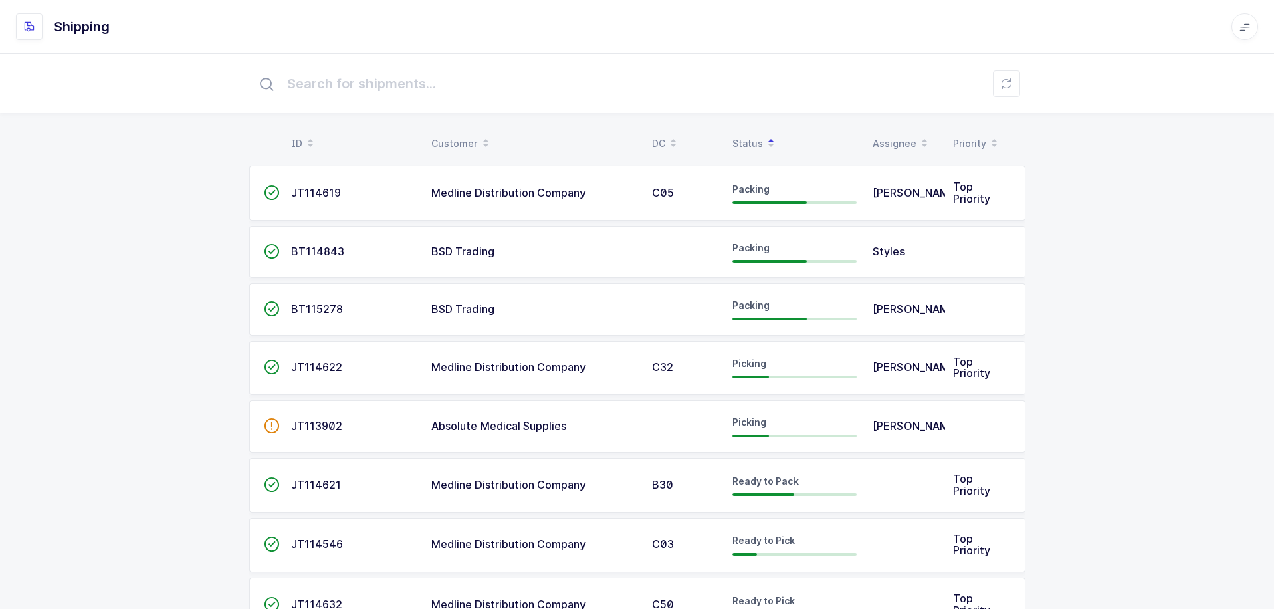
drag, startPoint x: 107, startPoint y: 212, endPoint x: 344, endPoint y: 164, distance: 242.2
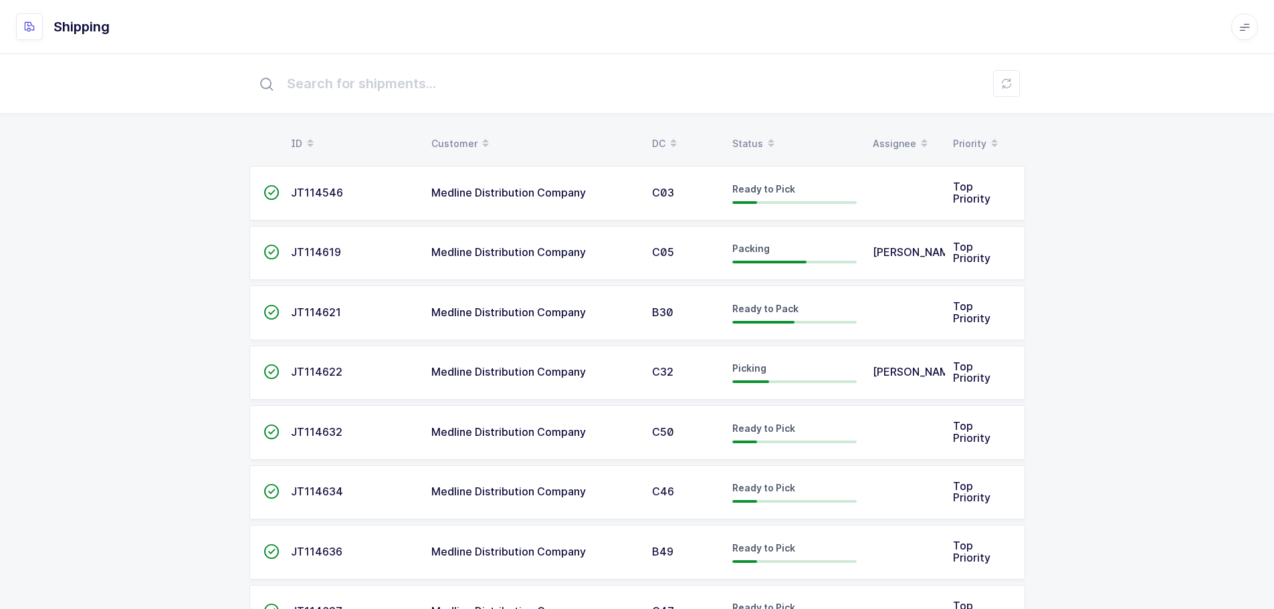
drag, startPoint x: 752, startPoint y: 144, endPoint x: 768, endPoint y: 136, distance: 17.3
click at [752, 143] on div "Status" at bounding box center [794, 143] width 124 height 23
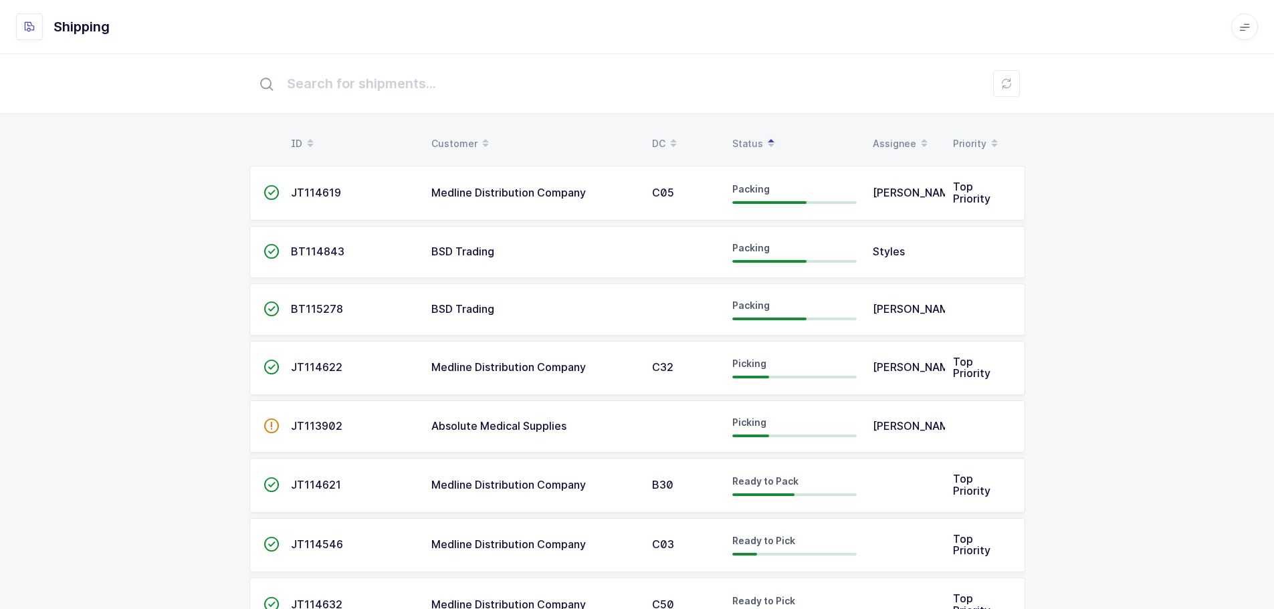
click at [294, 208] on td "JT114619" at bounding box center [353, 193] width 140 height 55
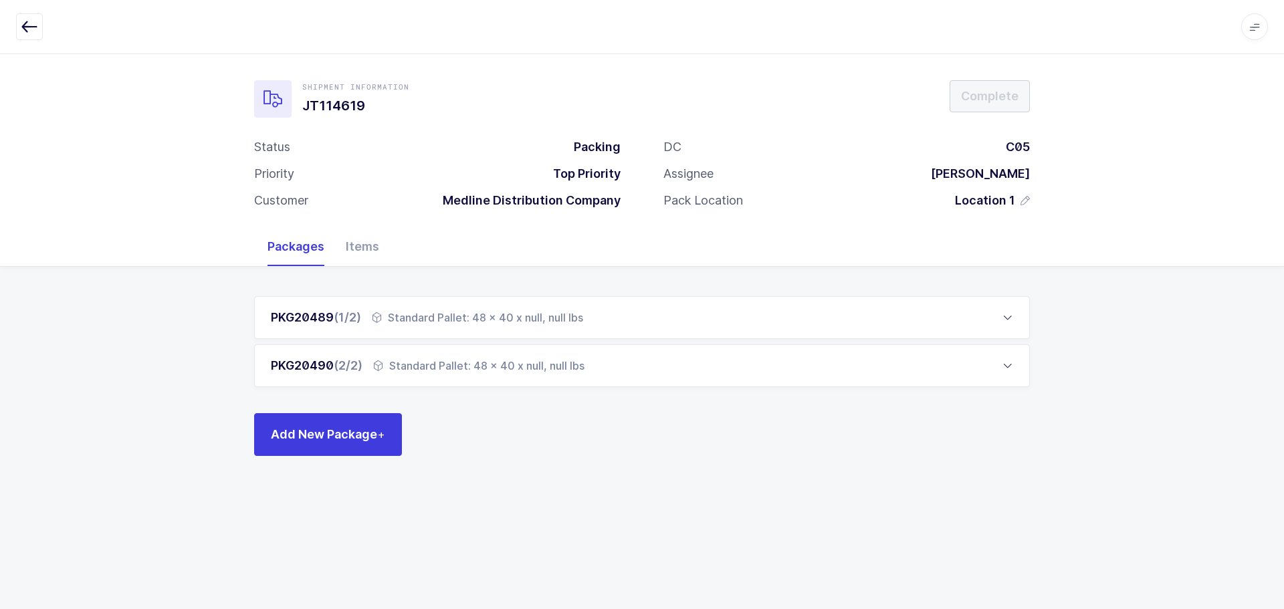
click at [366, 239] on div "Items" at bounding box center [362, 246] width 55 height 39
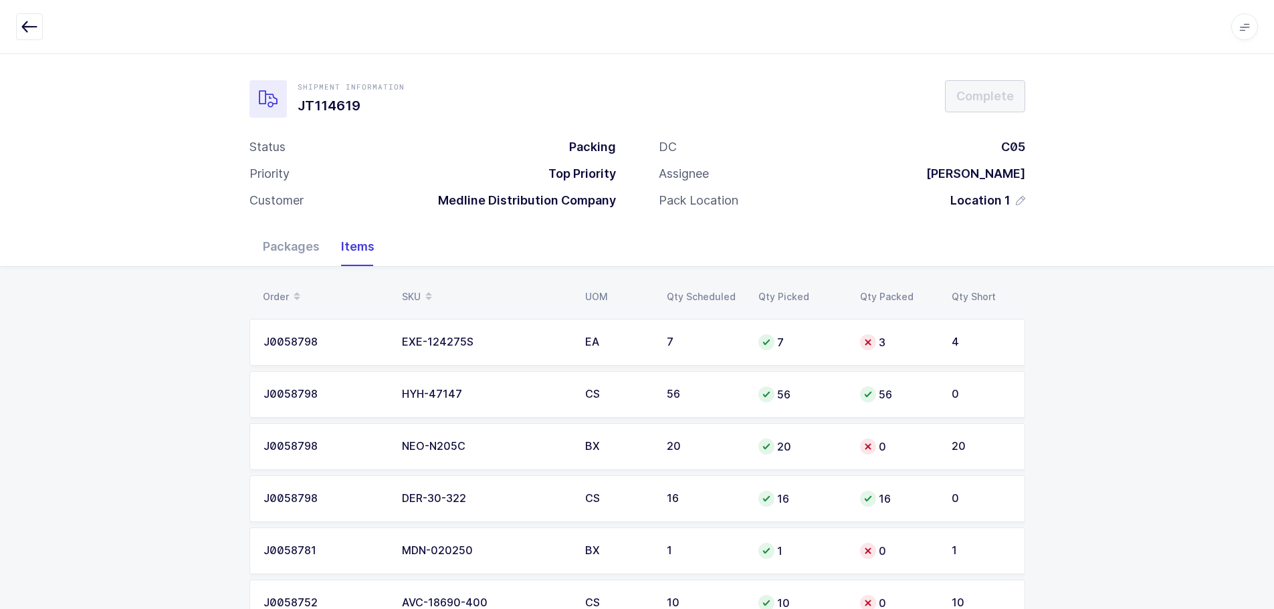
click at [413, 293] on div "SKU" at bounding box center [485, 297] width 167 height 23
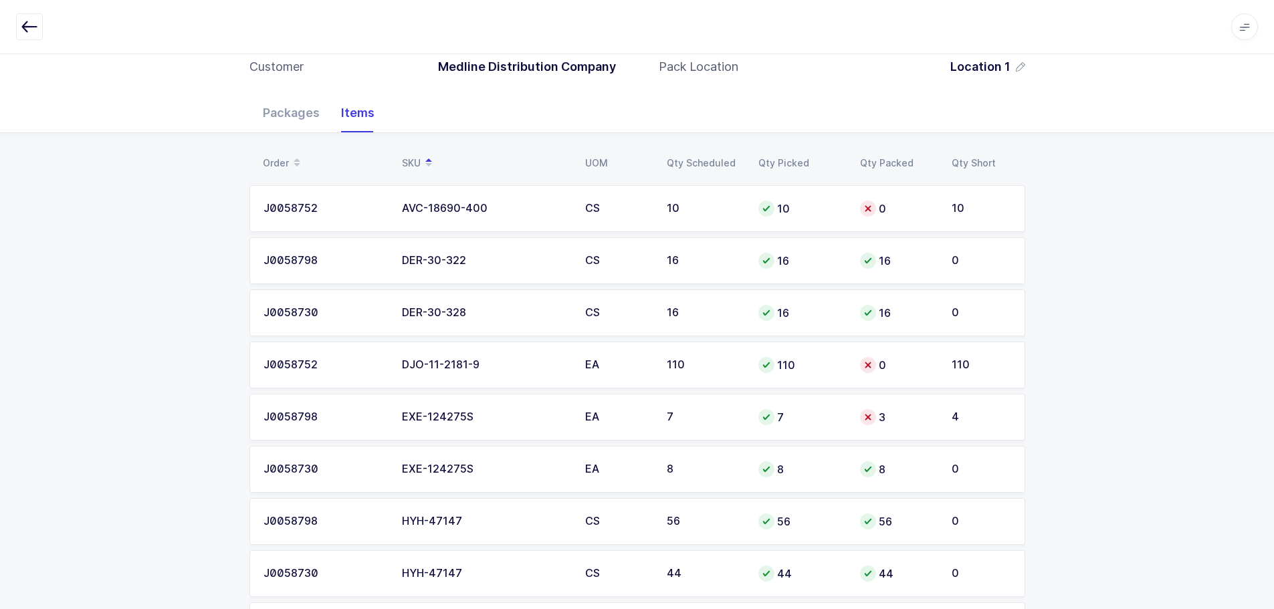
scroll to position [201, 0]
